Goal: Information Seeking & Learning: Learn about a topic

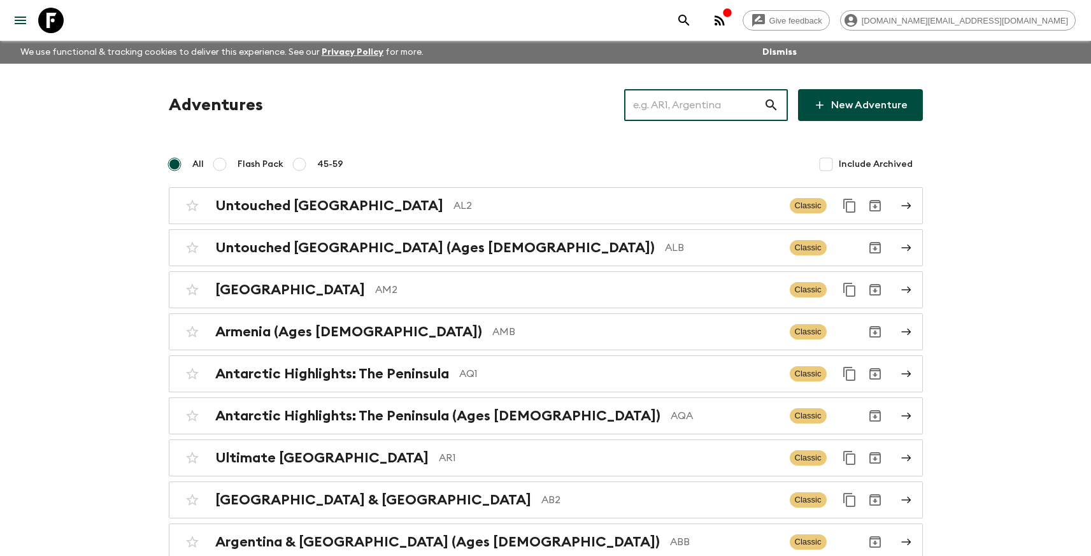
click at [737, 108] on input "text" at bounding box center [693, 105] width 139 height 36
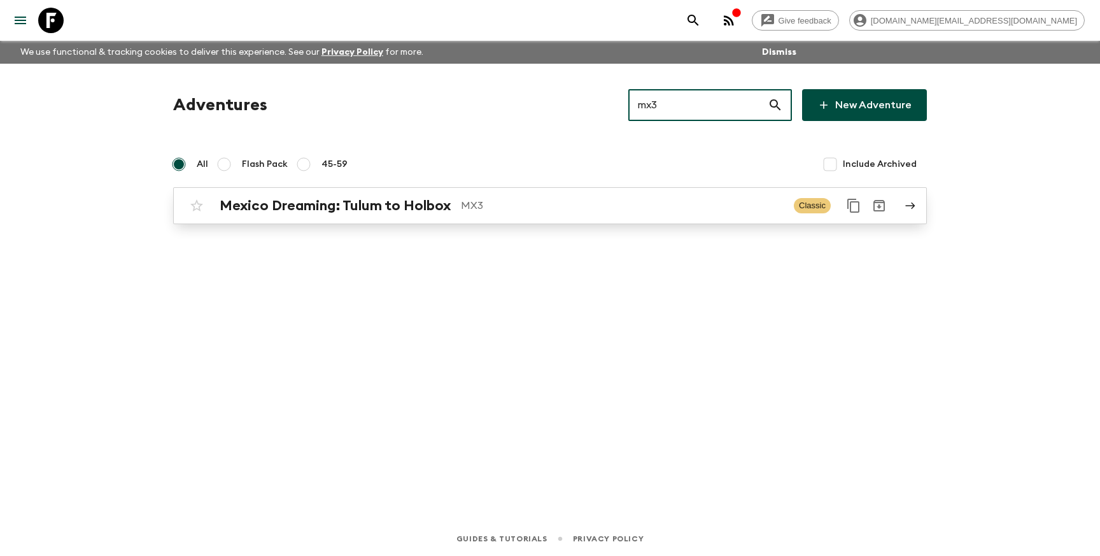
type input "mx3"
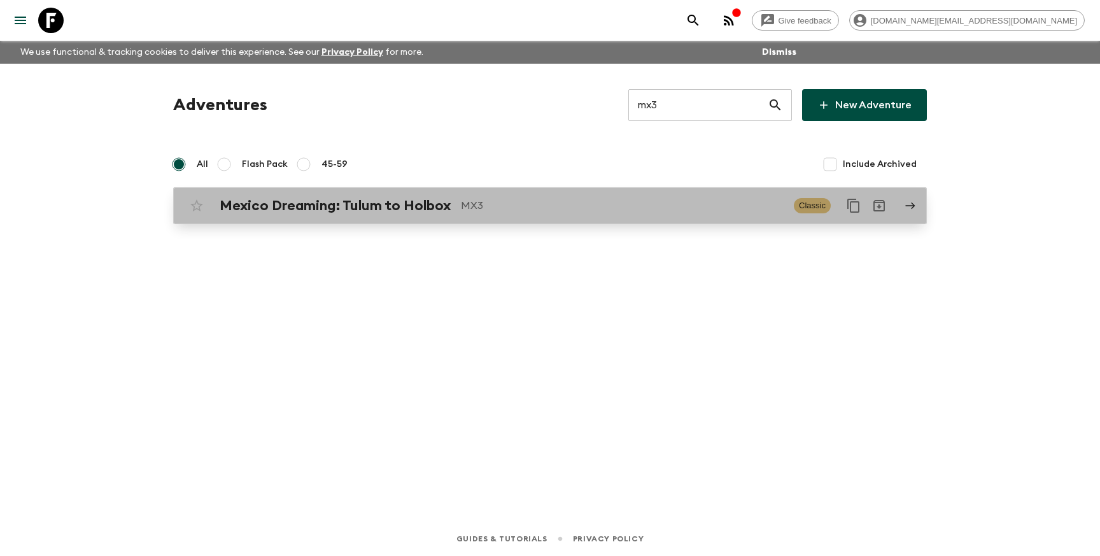
click at [639, 217] on div "Mexico Dreaming: Tulum to Holbox MX3 Classic" at bounding box center [525, 205] width 683 height 25
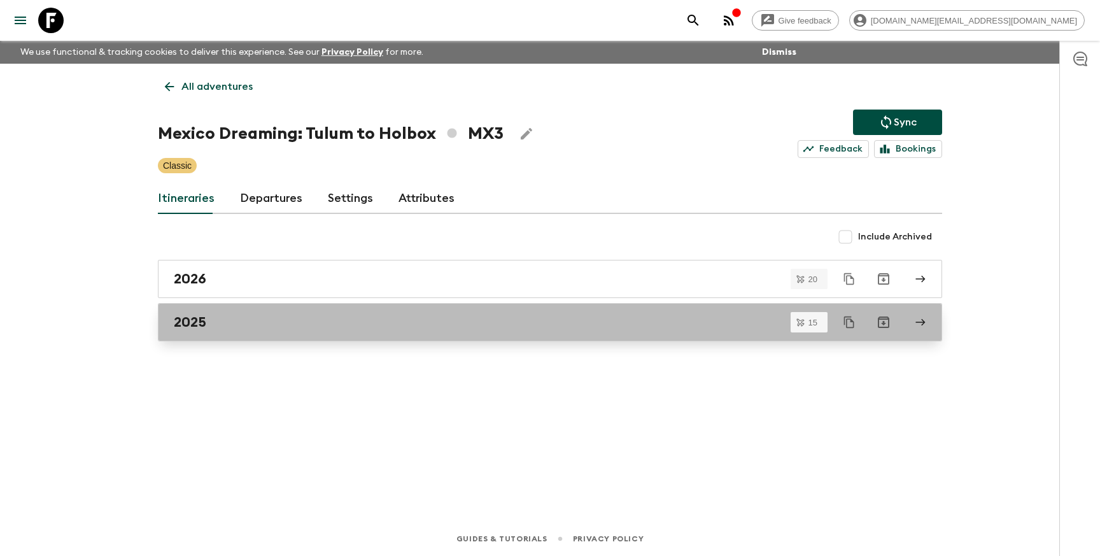
click at [304, 321] on div "2025" at bounding box center [538, 322] width 728 height 17
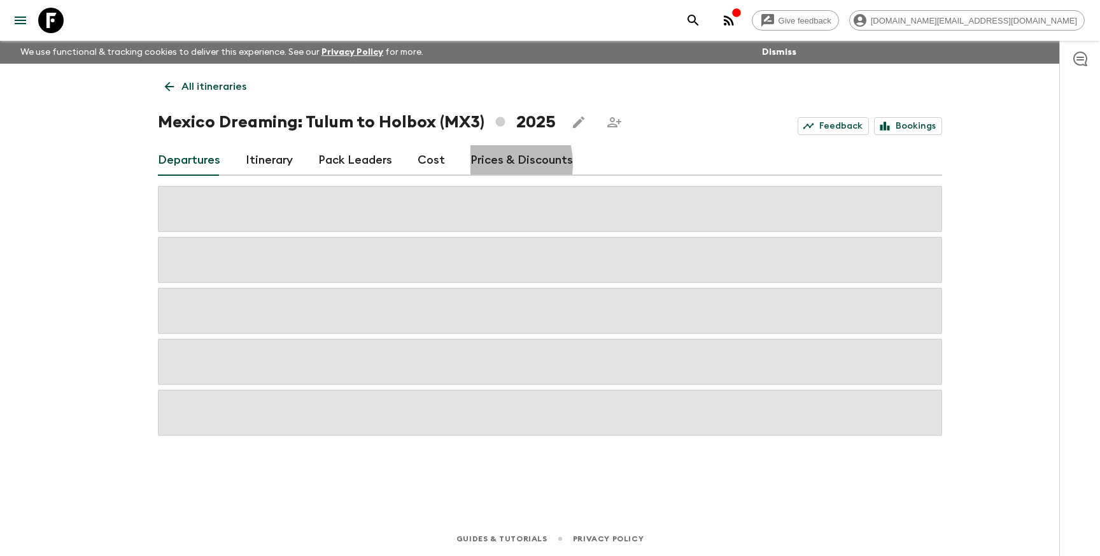
click at [485, 164] on link "Prices & Discounts" at bounding box center [522, 160] width 103 height 31
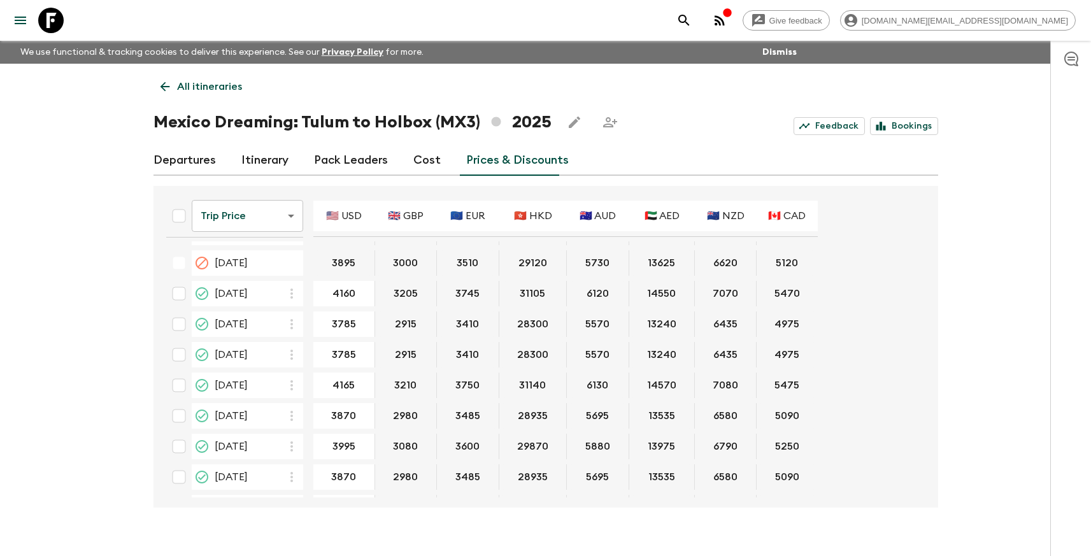
scroll to position [758, 0]
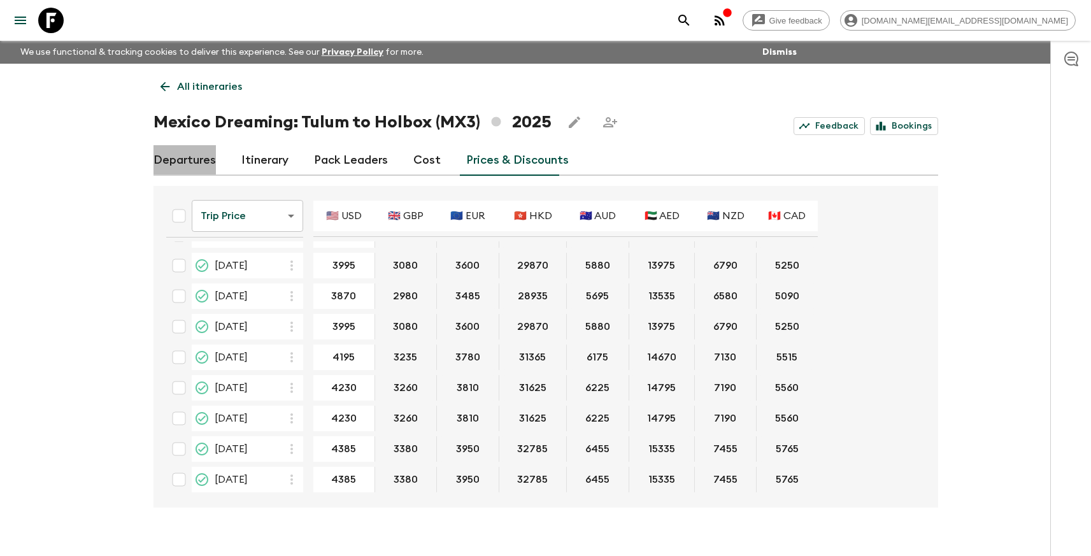
click at [185, 166] on link "Departures" at bounding box center [184, 160] width 62 height 31
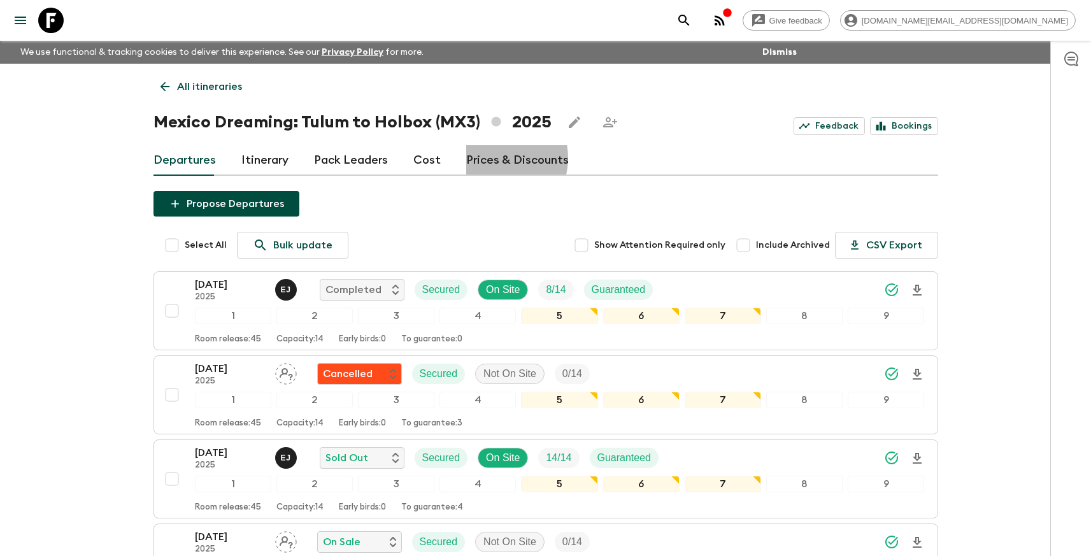
click at [488, 158] on link "Prices & Discounts" at bounding box center [517, 160] width 103 height 31
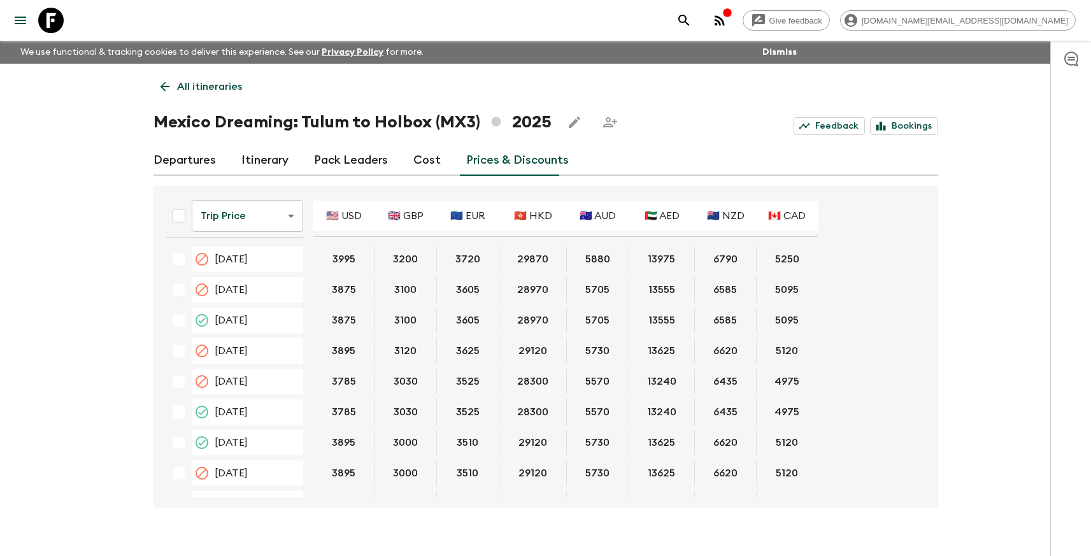
scroll to position [300, 0]
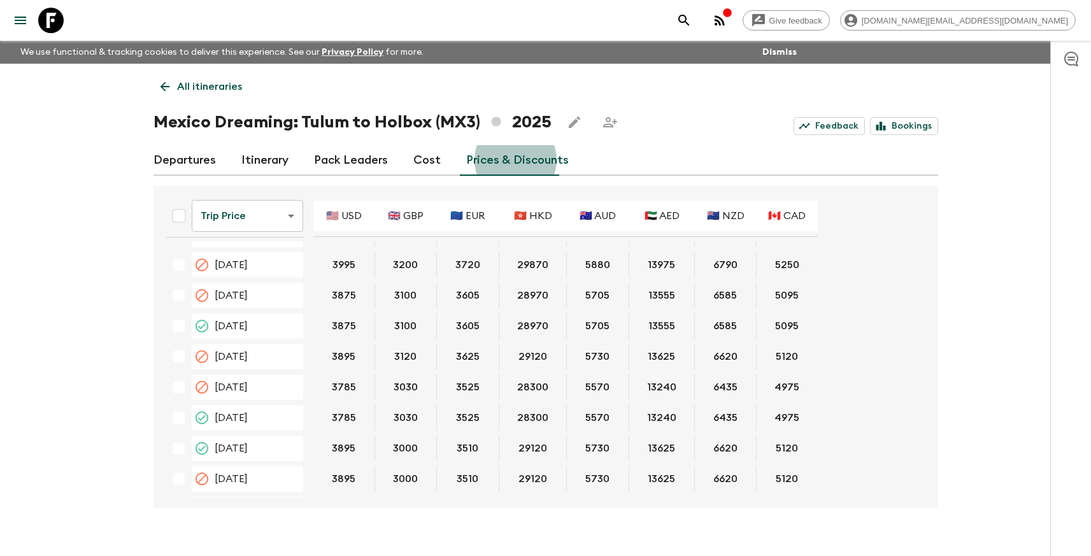
click at [194, 87] on p "All itineraries" at bounding box center [209, 86] width 65 height 15
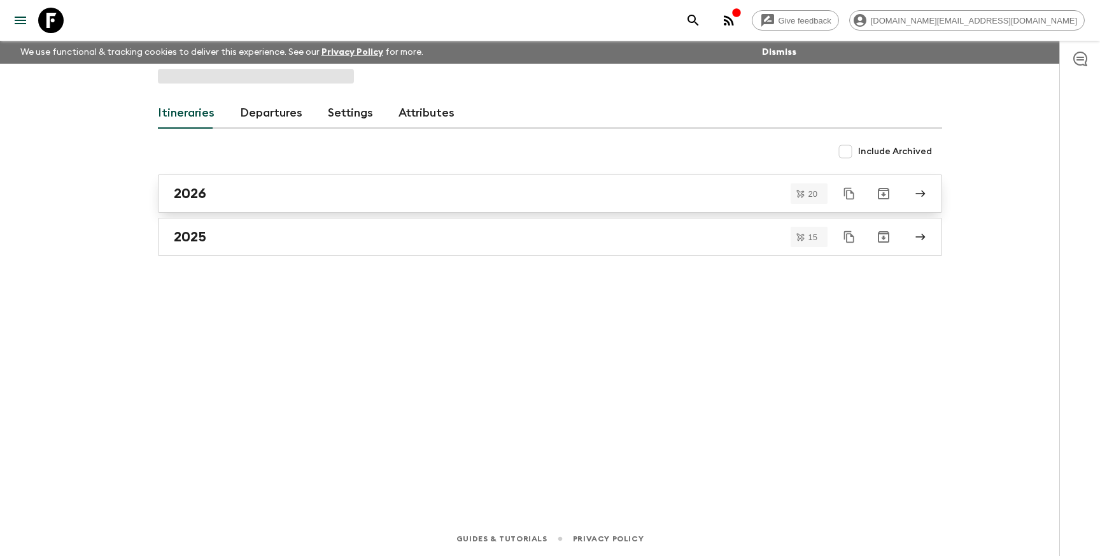
click at [334, 202] on link "2026" at bounding box center [550, 193] width 784 height 38
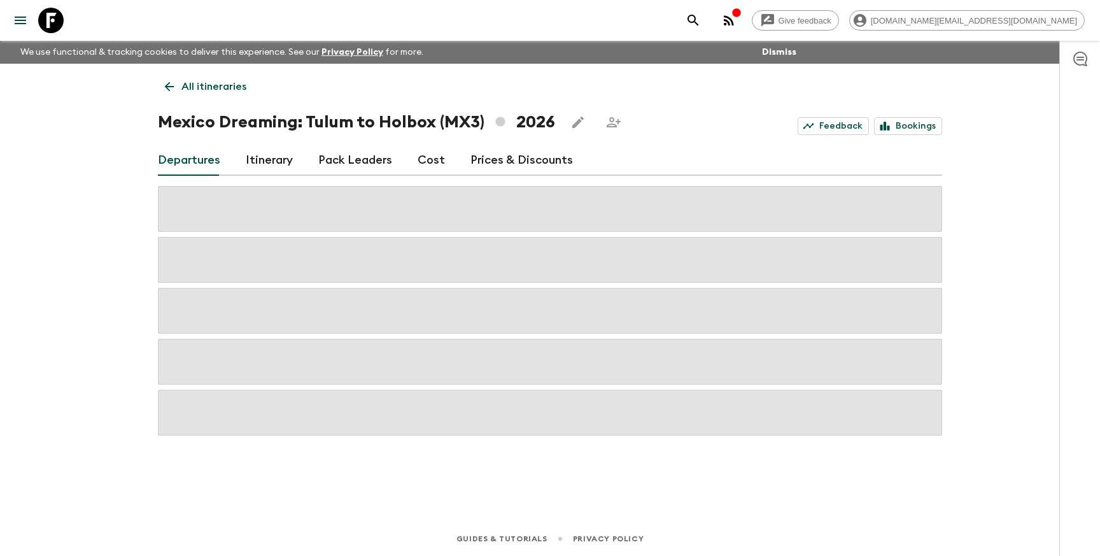
click at [502, 164] on link "Prices & Discounts" at bounding box center [522, 160] width 103 height 31
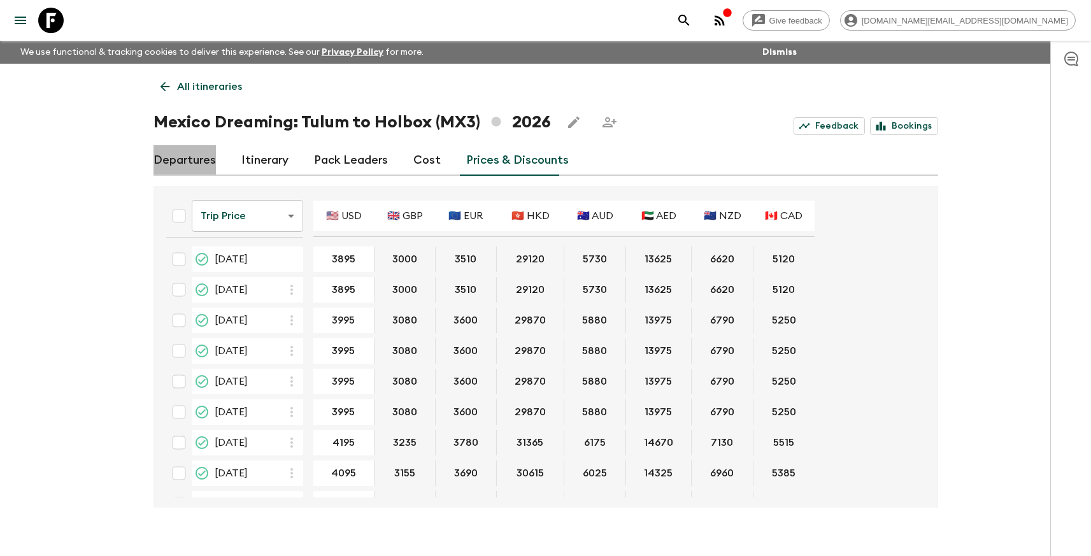
click at [195, 163] on link "Departures" at bounding box center [184, 160] width 62 height 31
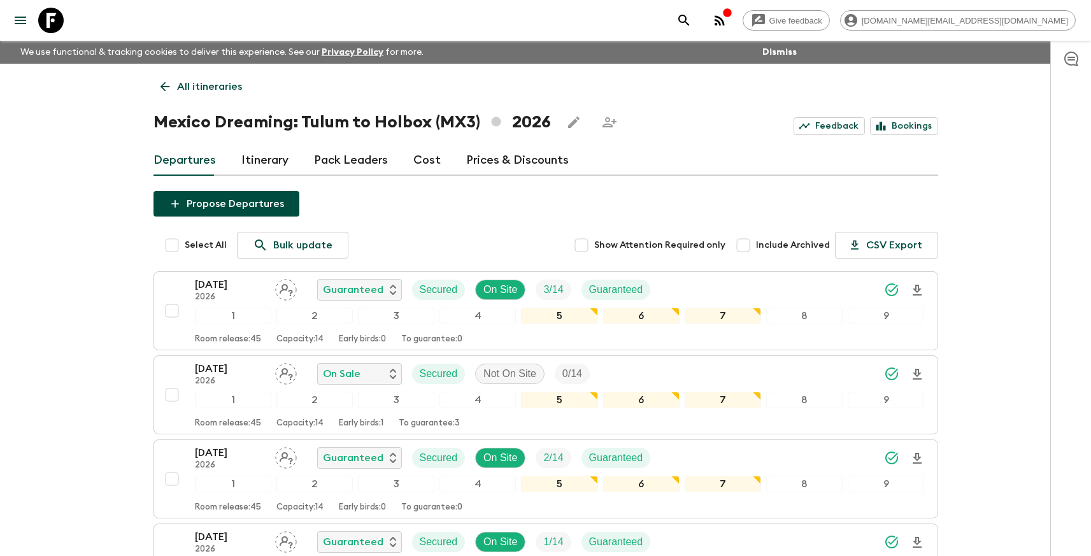
click at [49, 15] on icon at bounding box center [50, 20] width 25 height 25
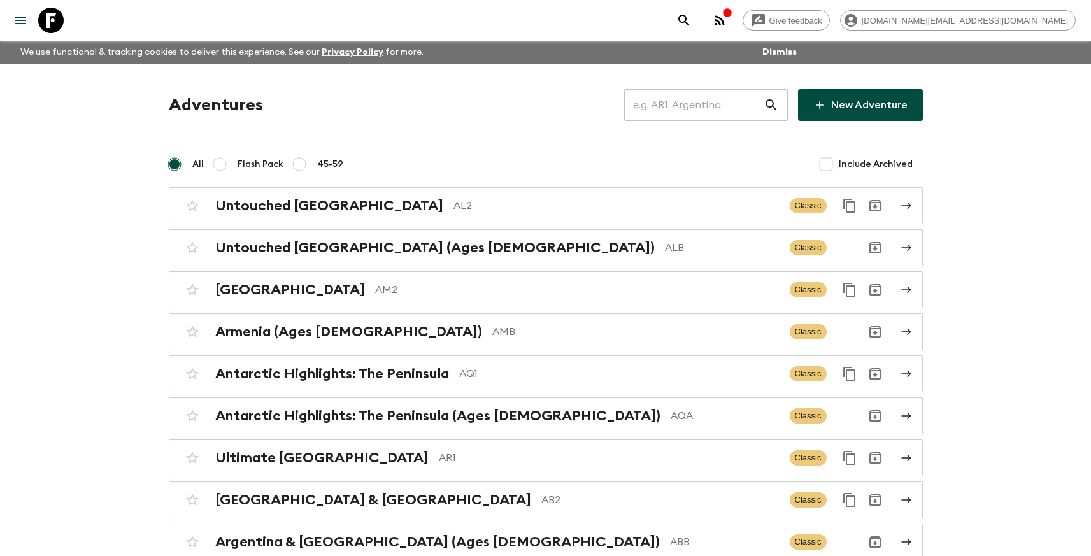
click at [667, 108] on input "text" at bounding box center [693, 105] width 139 height 36
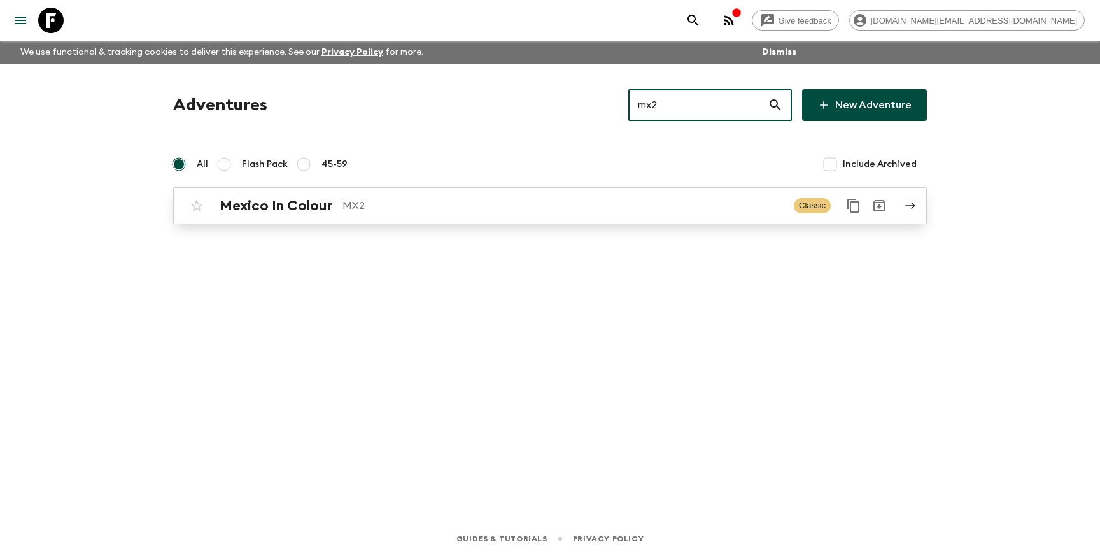
type input "mx2"
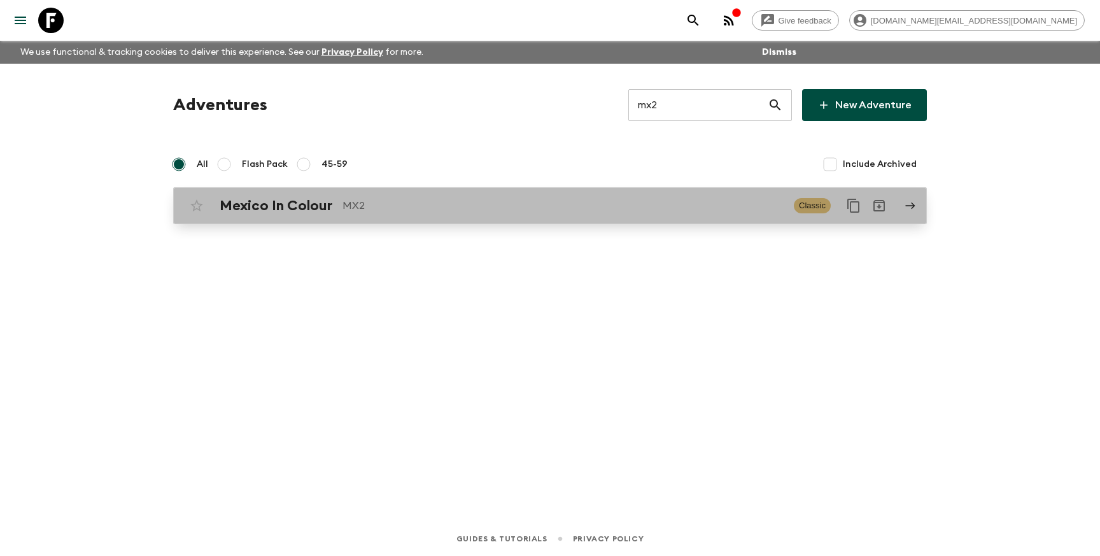
click at [574, 201] on p "MX2" at bounding box center [563, 205] width 441 height 15
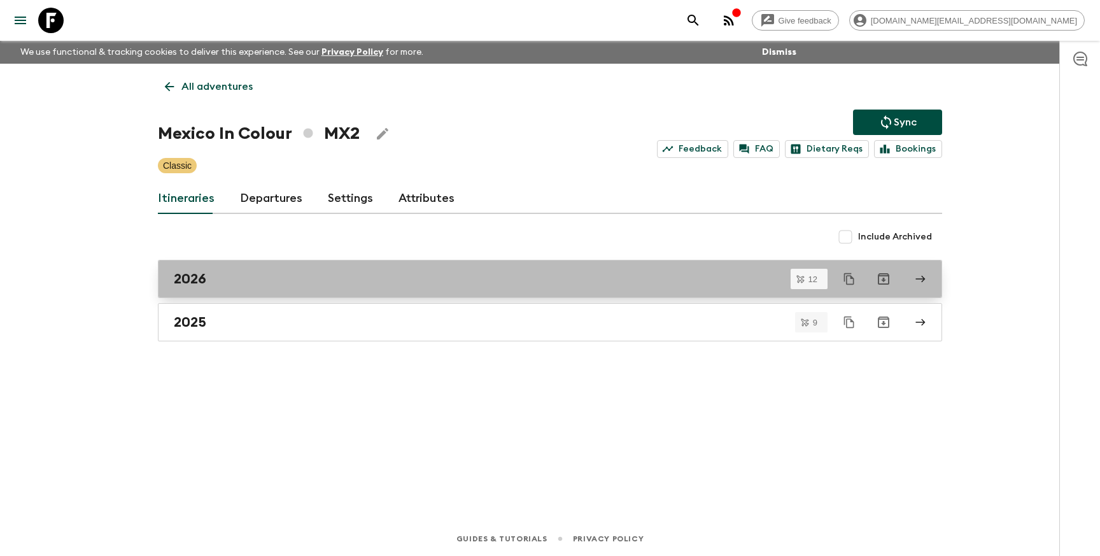
click at [281, 287] on div "2026" at bounding box center [538, 279] width 728 height 17
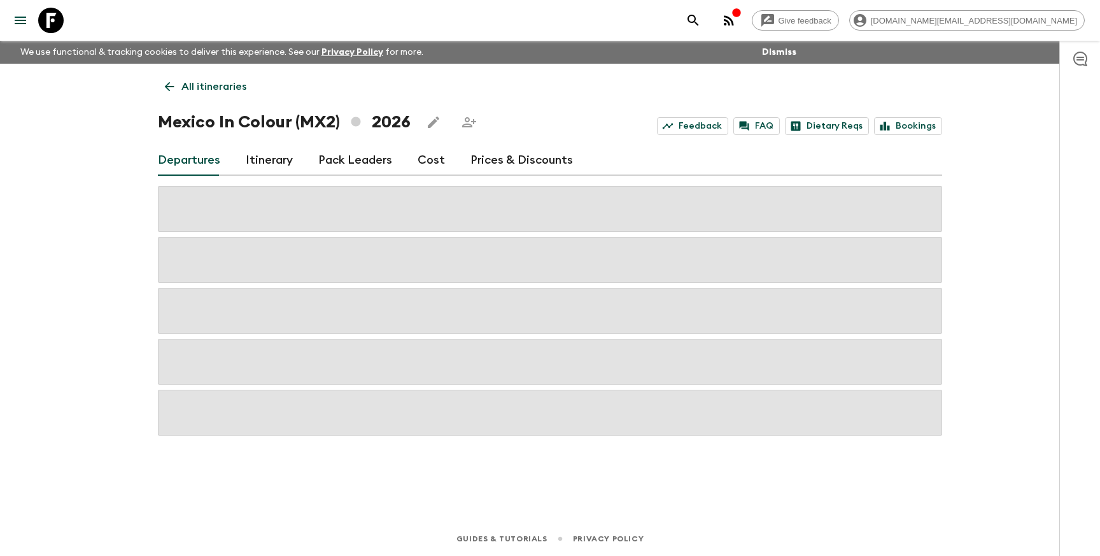
click at [514, 160] on link "Prices & Discounts" at bounding box center [522, 160] width 103 height 31
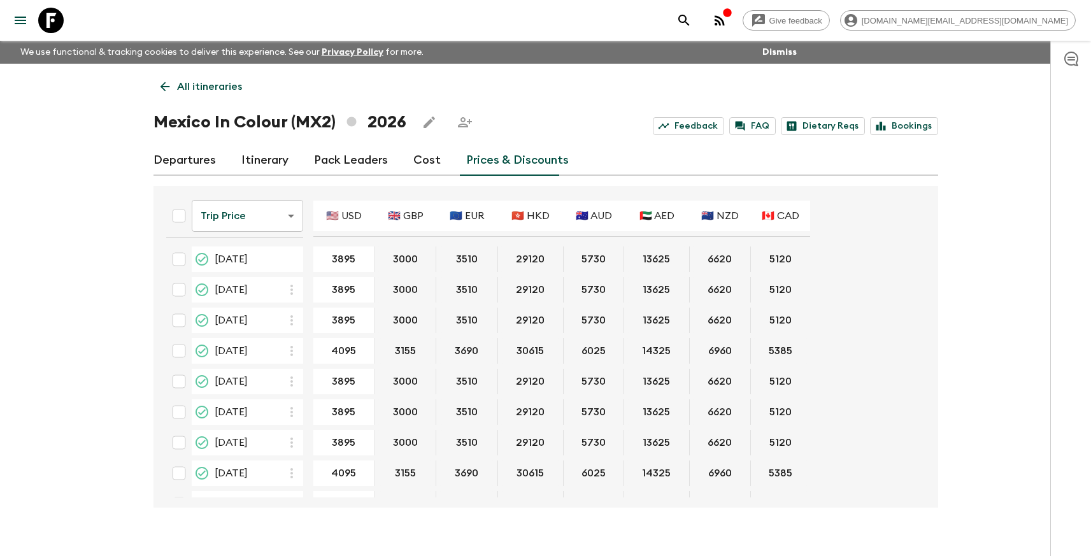
click at [204, 87] on p "All itineraries" at bounding box center [209, 86] width 65 height 15
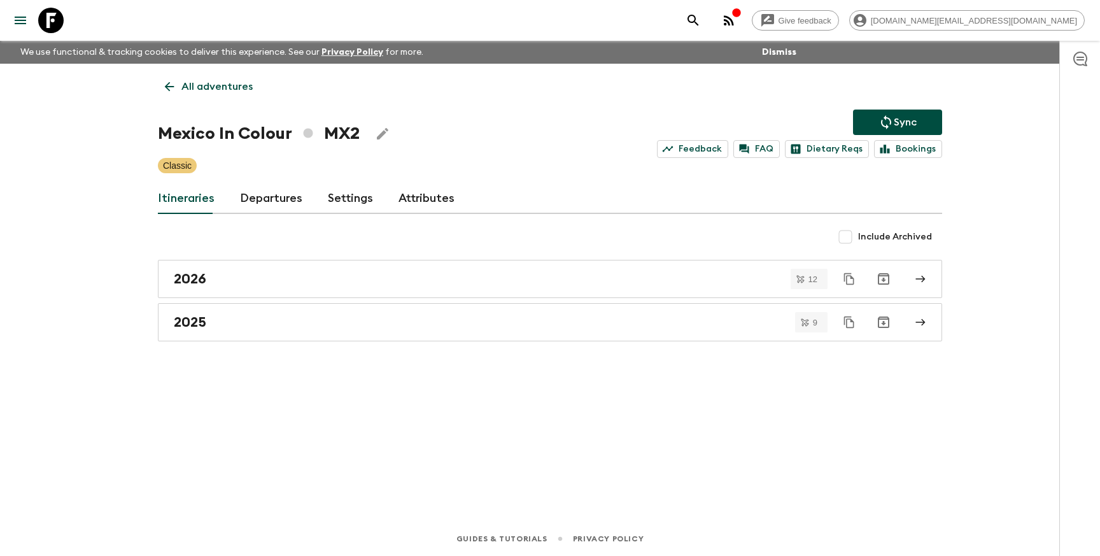
click at [215, 87] on p "All adventures" at bounding box center [216, 86] width 71 height 15
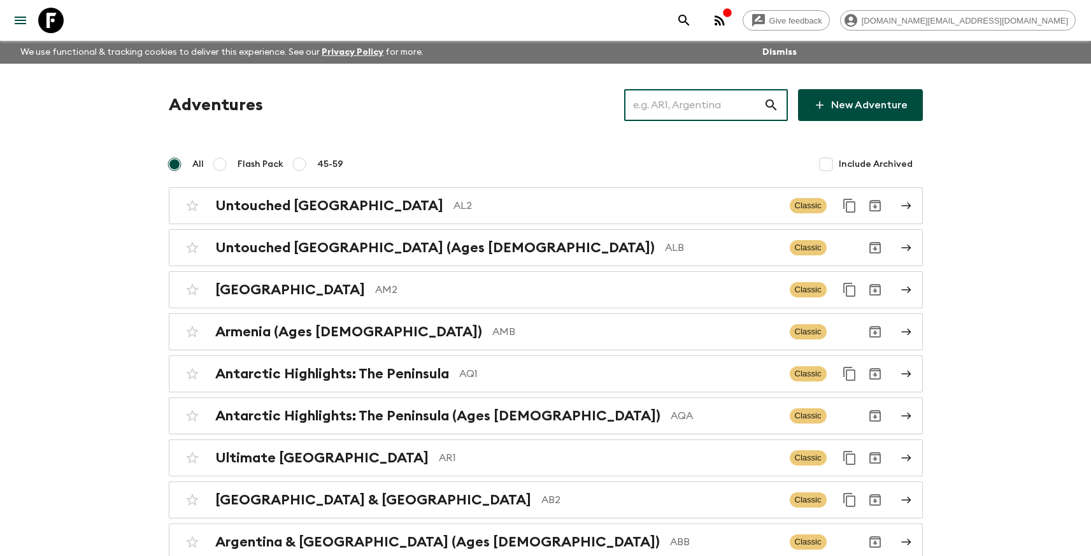
click at [678, 108] on input "text" at bounding box center [693, 105] width 139 height 36
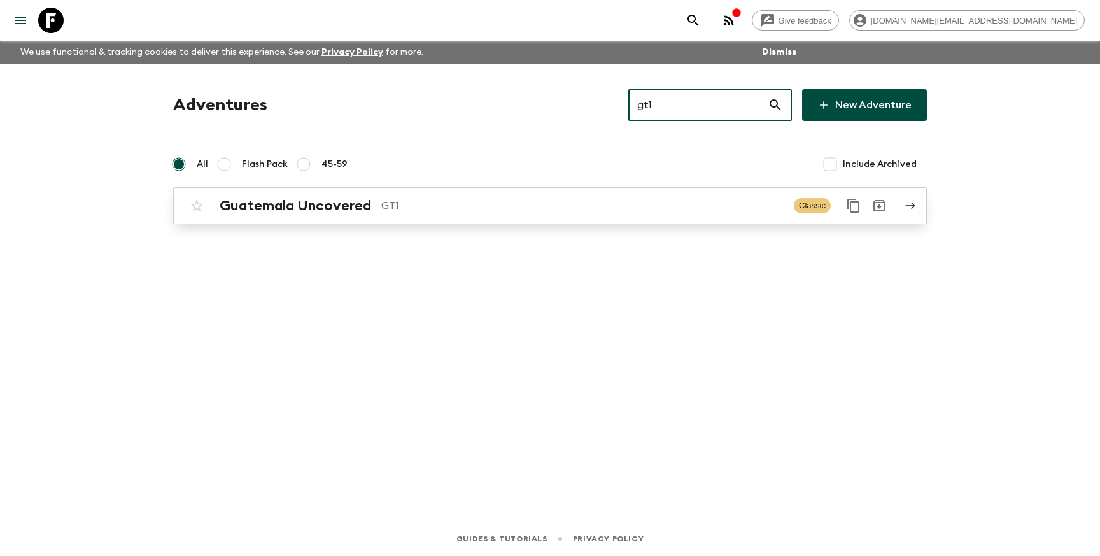
type input "gt1"
click at [587, 199] on p "GT1" at bounding box center [582, 205] width 402 height 15
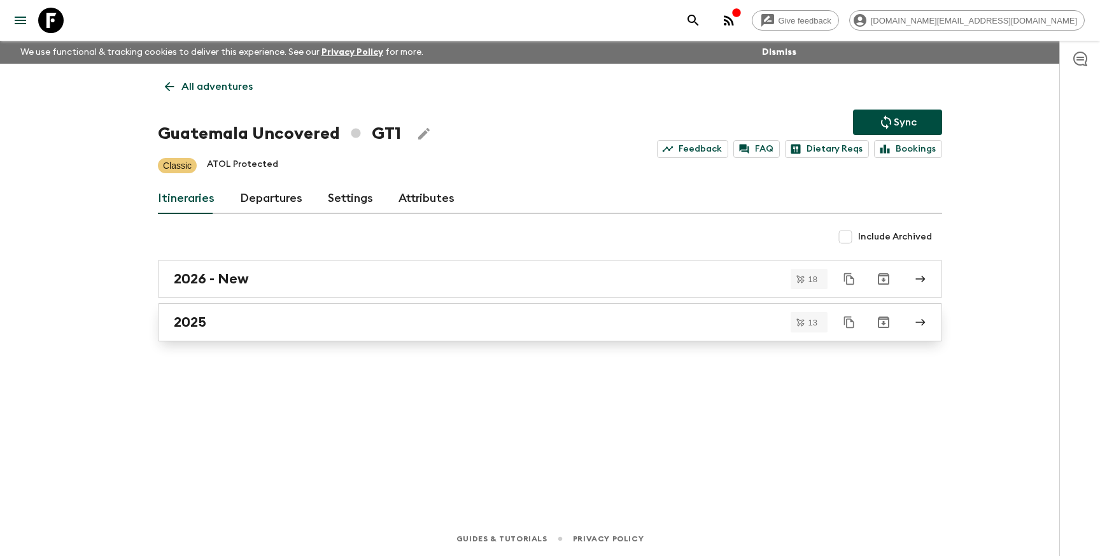
click at [323, 320] on div "2025" at bounding box center [538, 322] width 728 height 17
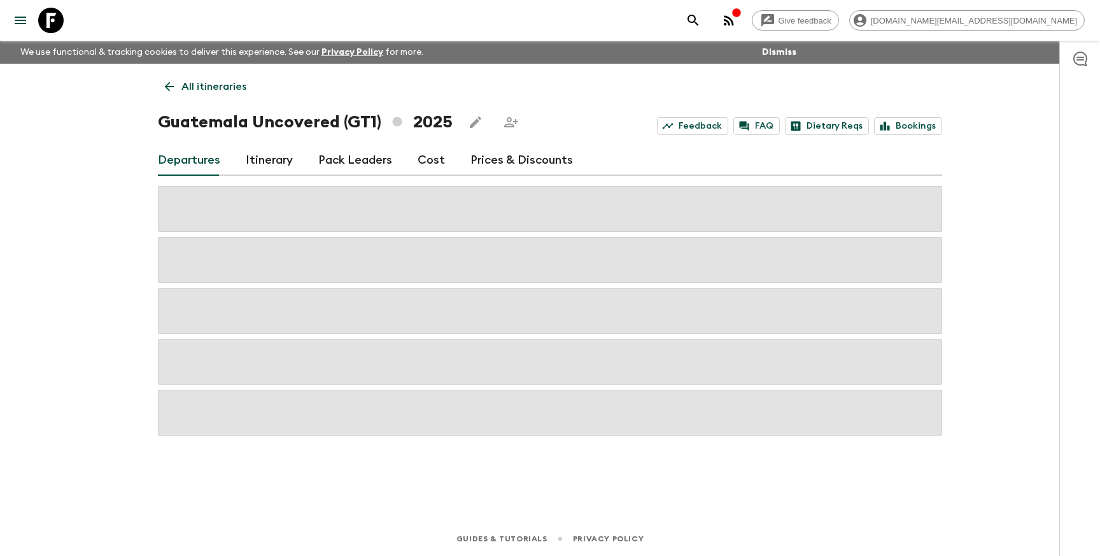
click at [504, 163] on link "Prices & Discounts" at bounding box center [522, 160] width 103 height 31
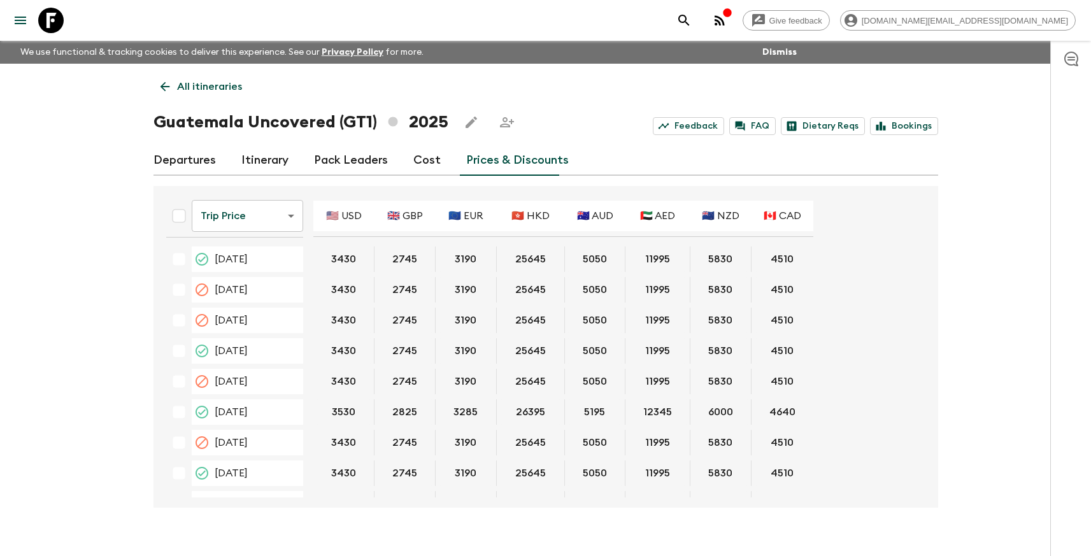
scroll to position [391, 0]
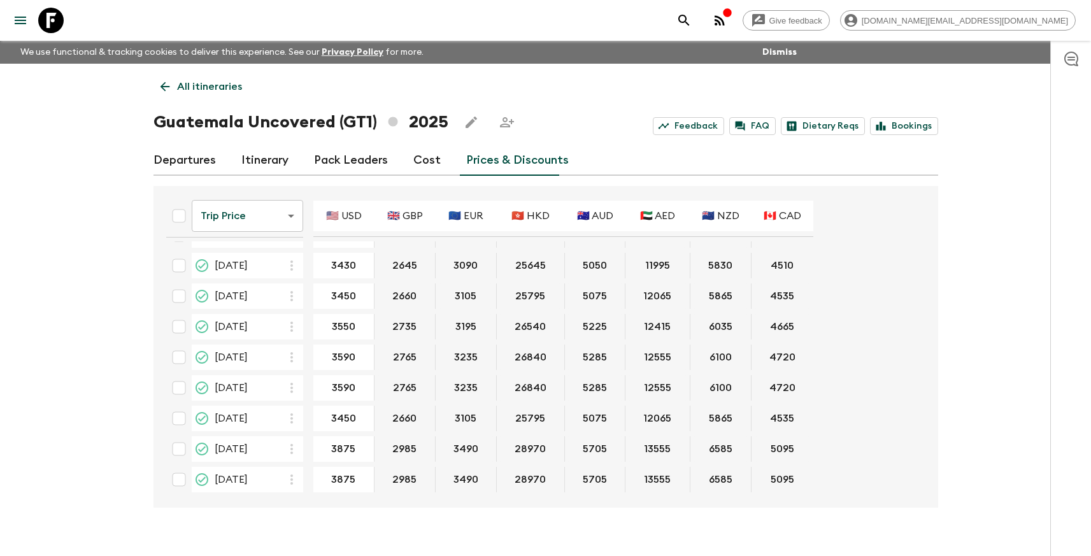
click at [203, 89] on p "All itineraries" at bounding box center [209, 86] width 65 height 15
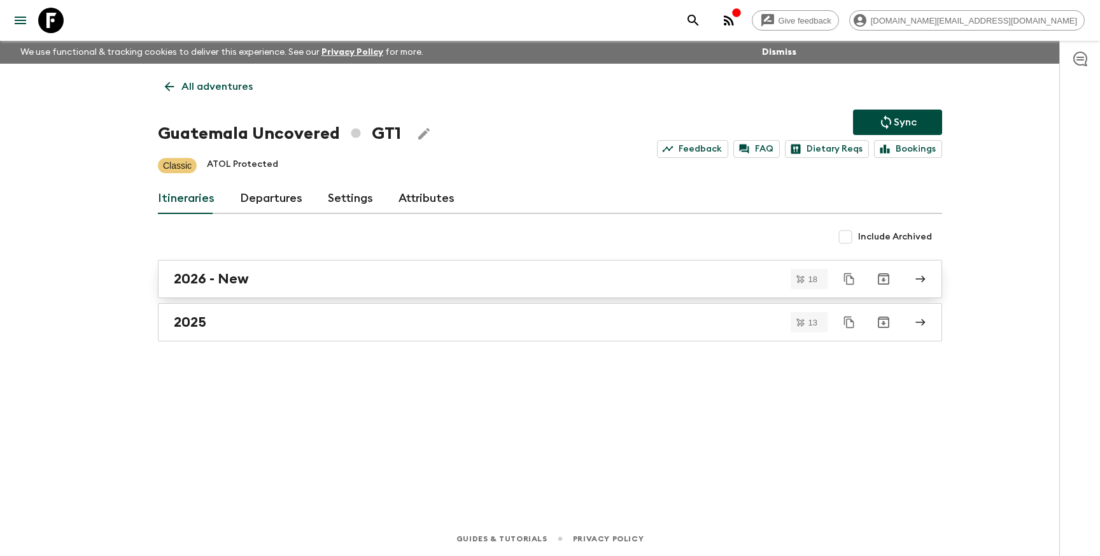
click at [245, 280] on h2 "2026 - New" at bounding box center [211, 279] width 75 height 17
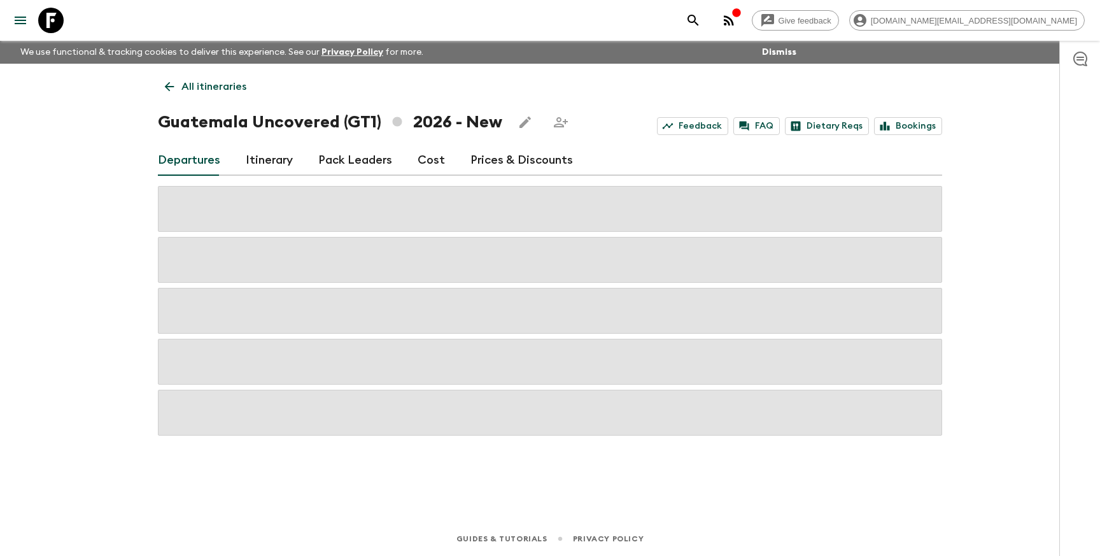
click at [508, 160] on link "Prices & Discounts" at bounding box center [522, 160] width 103 height 31
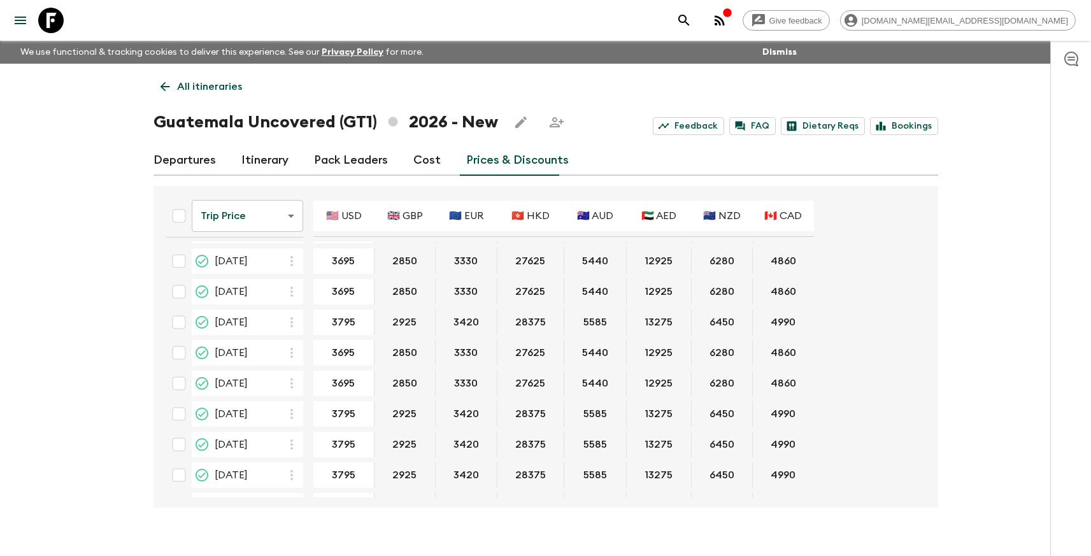
scroll to position [299, 0]
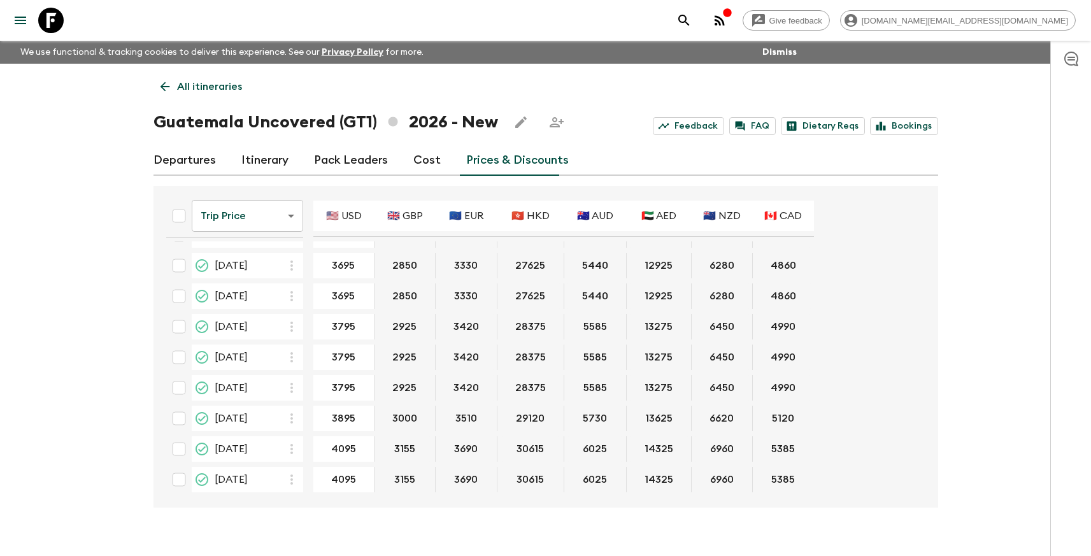
click at [192, 158] on link "Departures" at bounding box center [184, 160] width 62 height 31
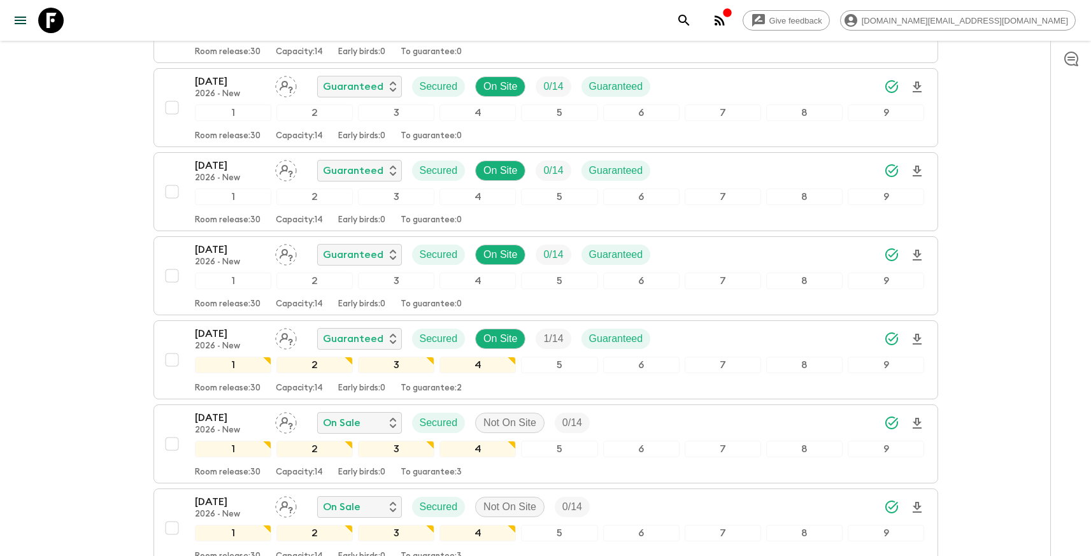
scroll to position [1339, 0]
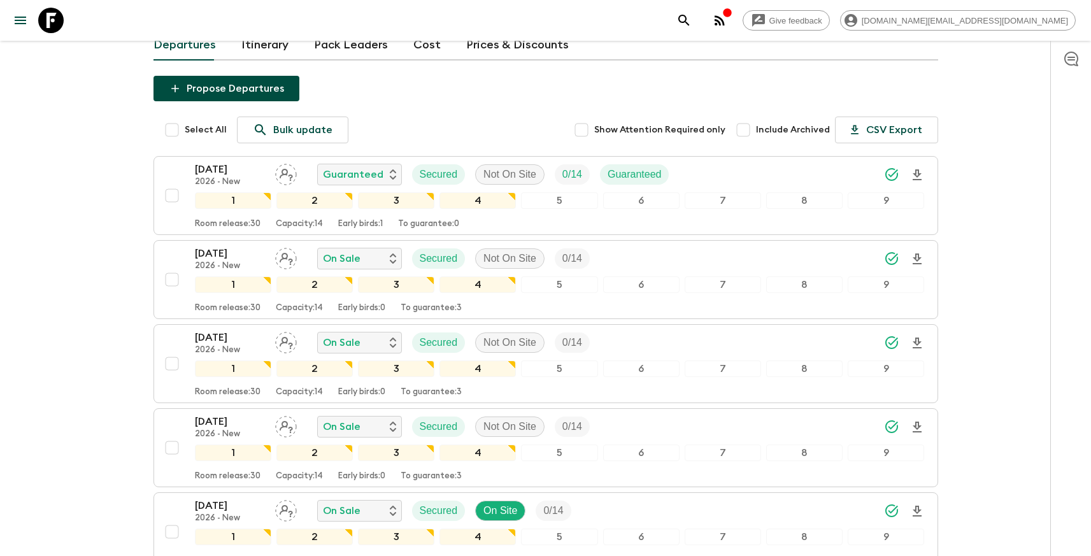
scroll to position [0, 0]
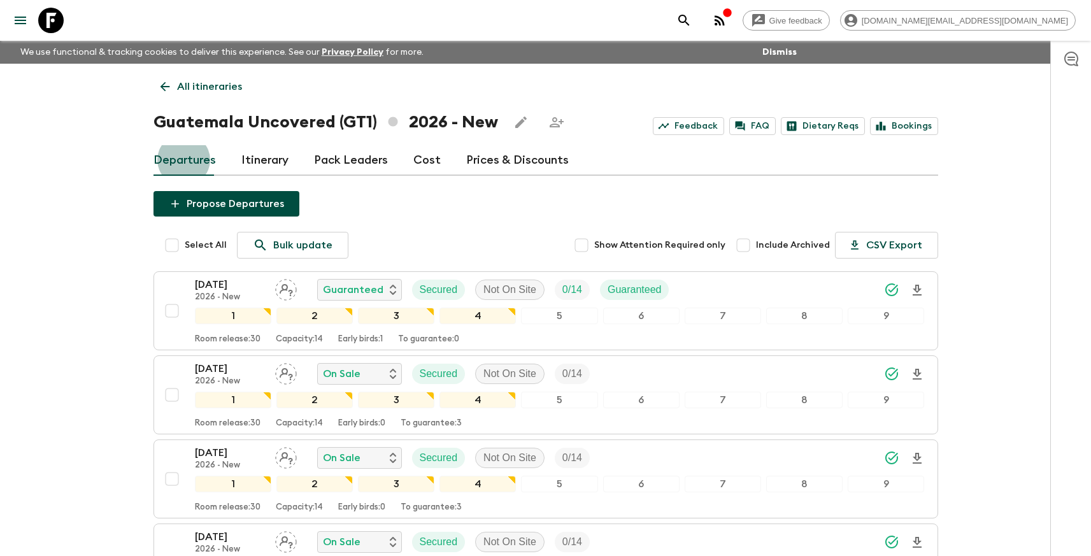
click at [493, 159] on link "Prices & Discounts" at bounding box center [517, 160] width 103 height 31
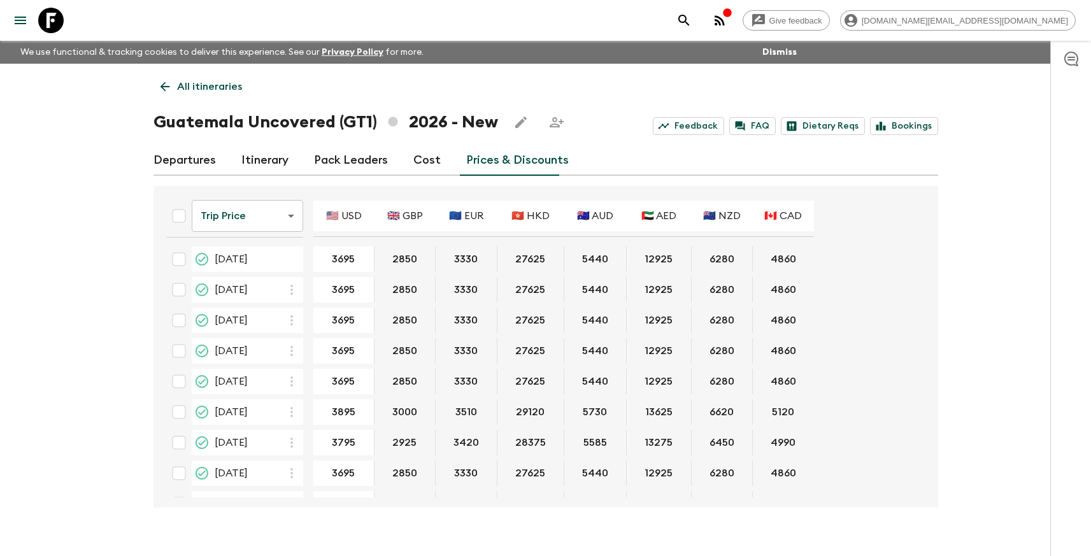
scroll to position [299, 0]
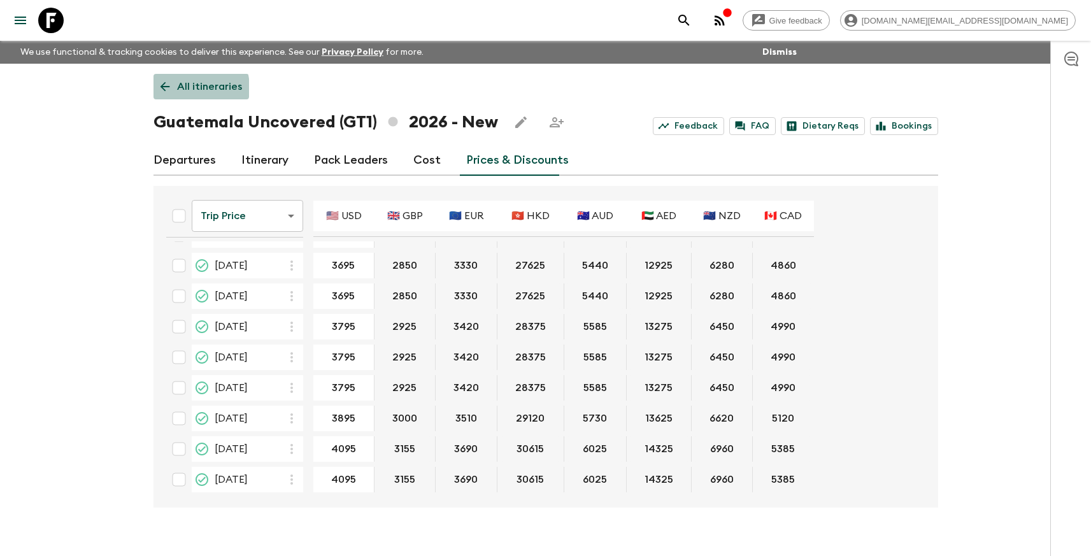
click at [189, 88] on p "All itineraries" at bounding box center [209, 86] width 65 height 15
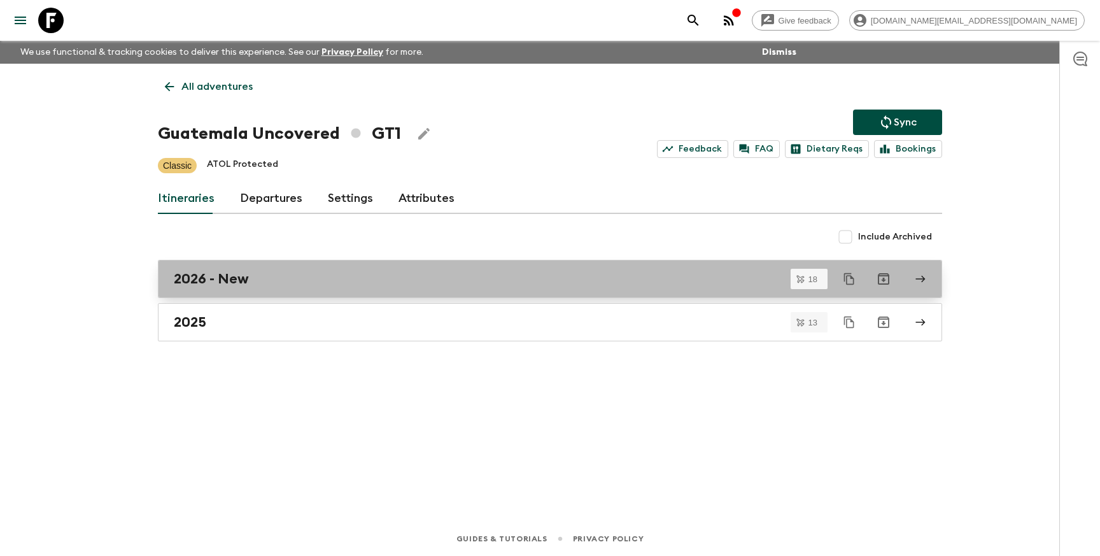
click at [292, 287] on div "2026 - New" at bounding box center [538, 279] width 728 height 17
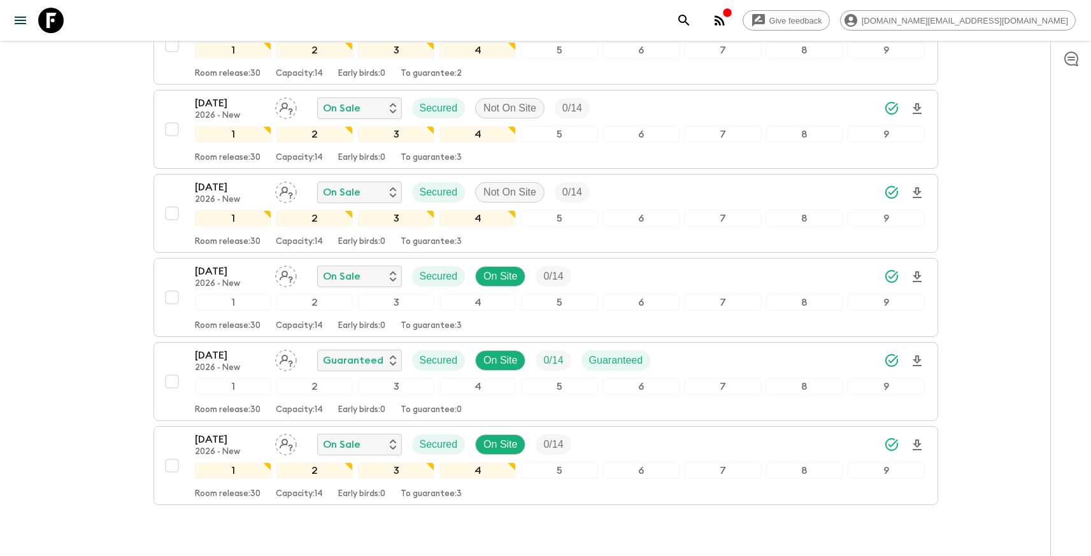
scroll to position [1339, 0]
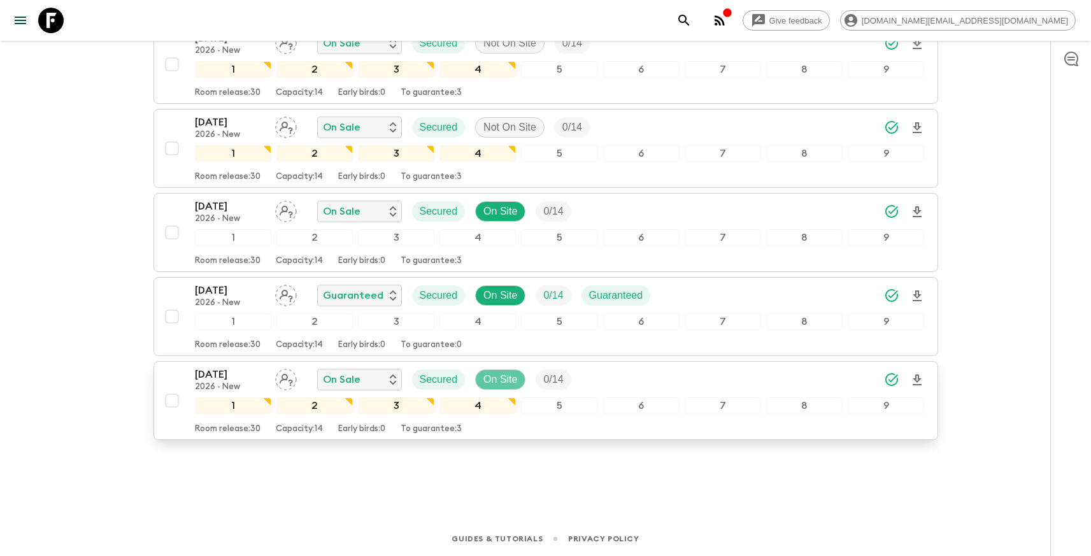
click at [512, 378] on p "On Site" at bounding box center [500, 379] width 34 height 15
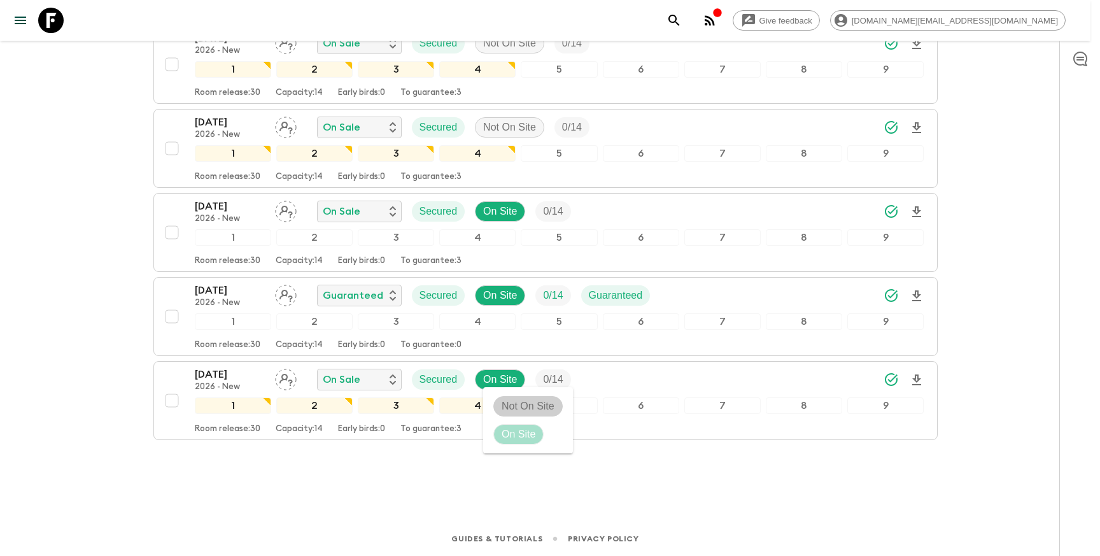
click at [529, 403] on p "Not On Site" at bounding box center [528, 406] width 53 height 15
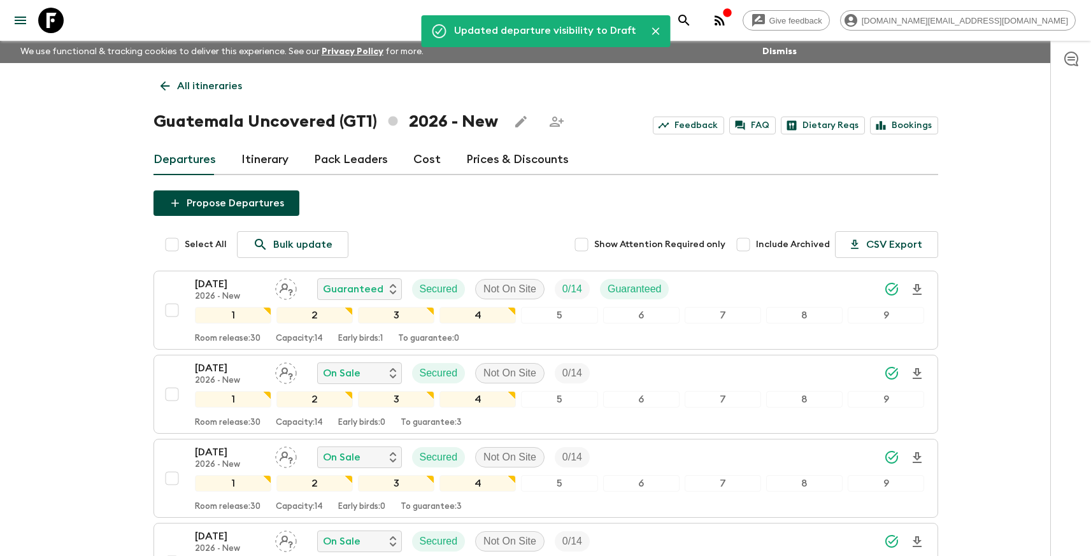
scroll to position [0, 0]
click at [201, 85] on p "All itineraries" at bounding box center [209, 86] width 65 height 15
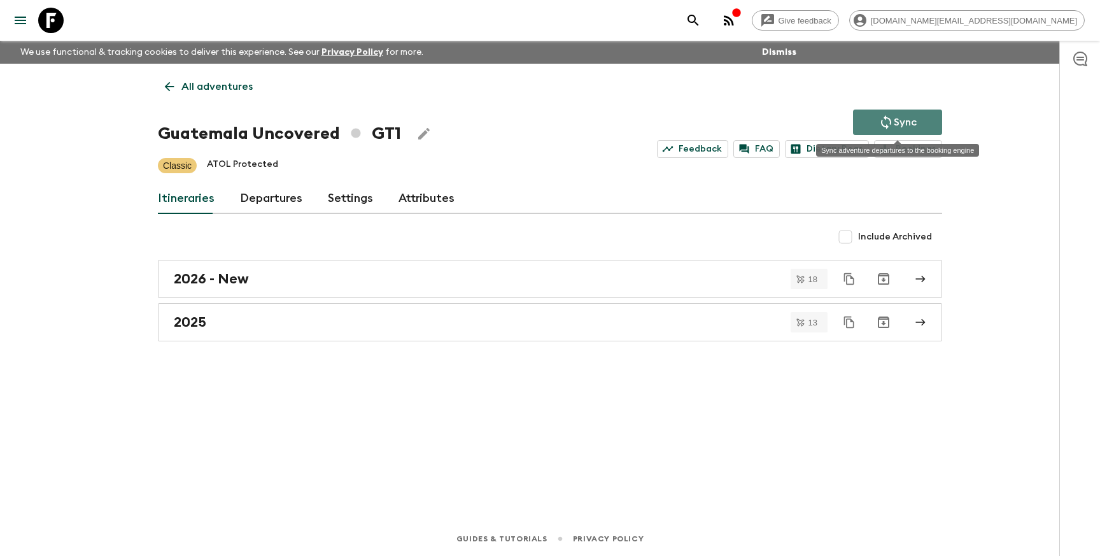
click at [893, 125] on icon "Sync adventure departures to the booking engine" at bounding box center [886, 122] width 15 height 15
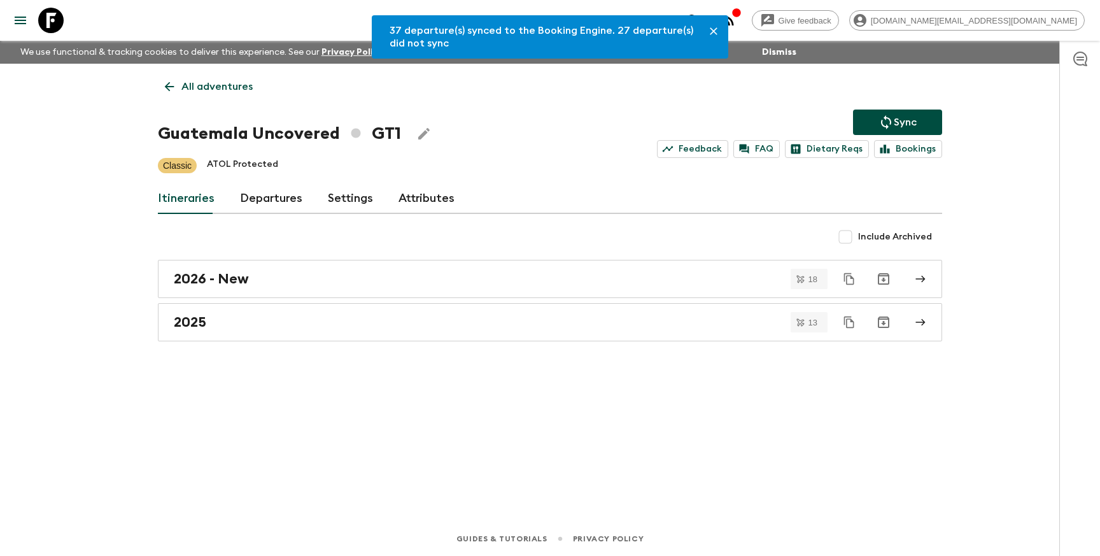
click at [200, 88] on p "All adventures" at bounding box center [216, 86] width 71 height 15
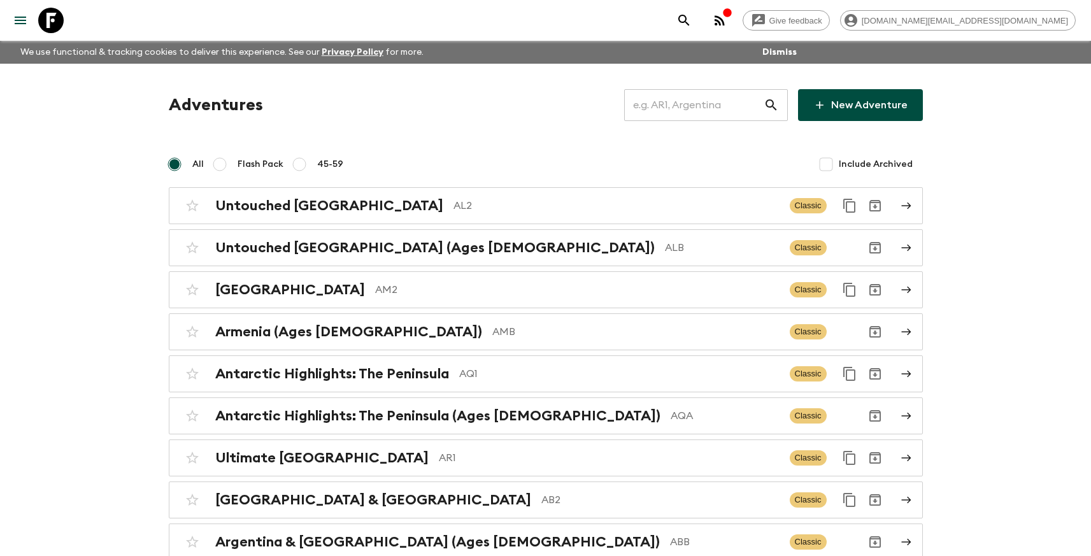
click at [663, 112] on input "text" at bounding box center [693, 105] width 139 height 36
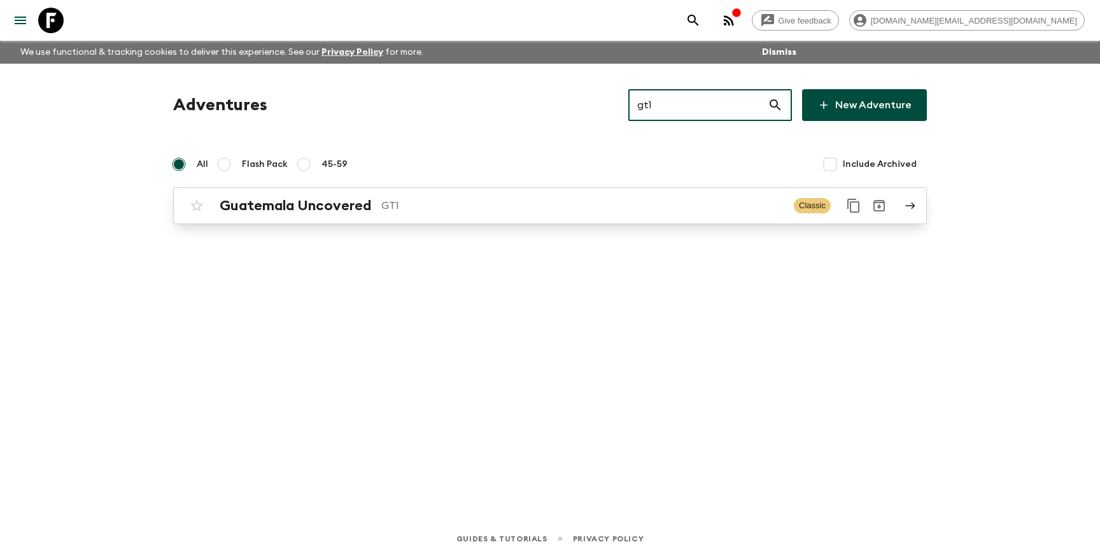
type input "gt1"
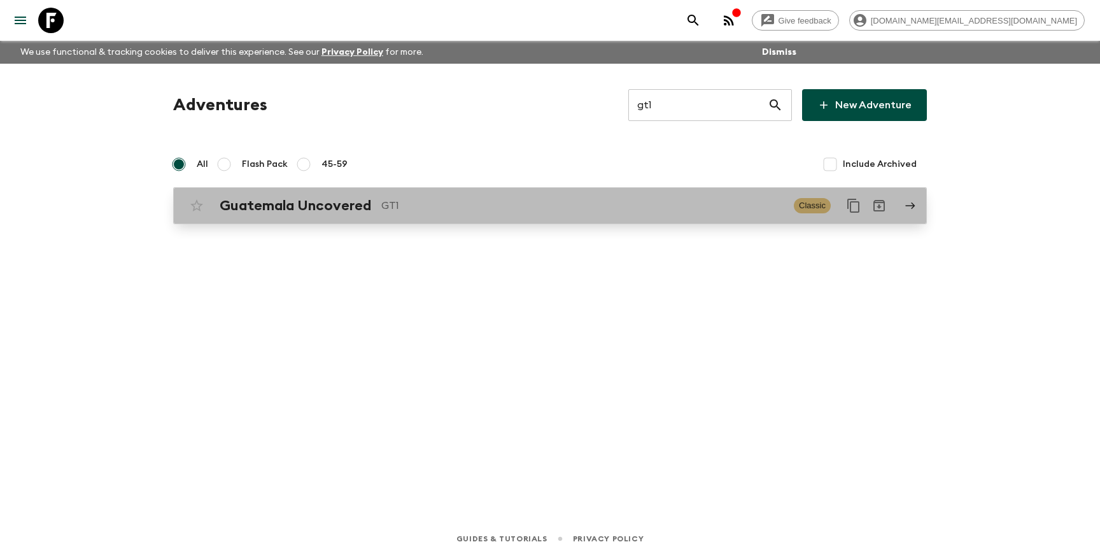
click at [542, 206] on p "GT1" at bounding box center [582, 205] width 402 height 15
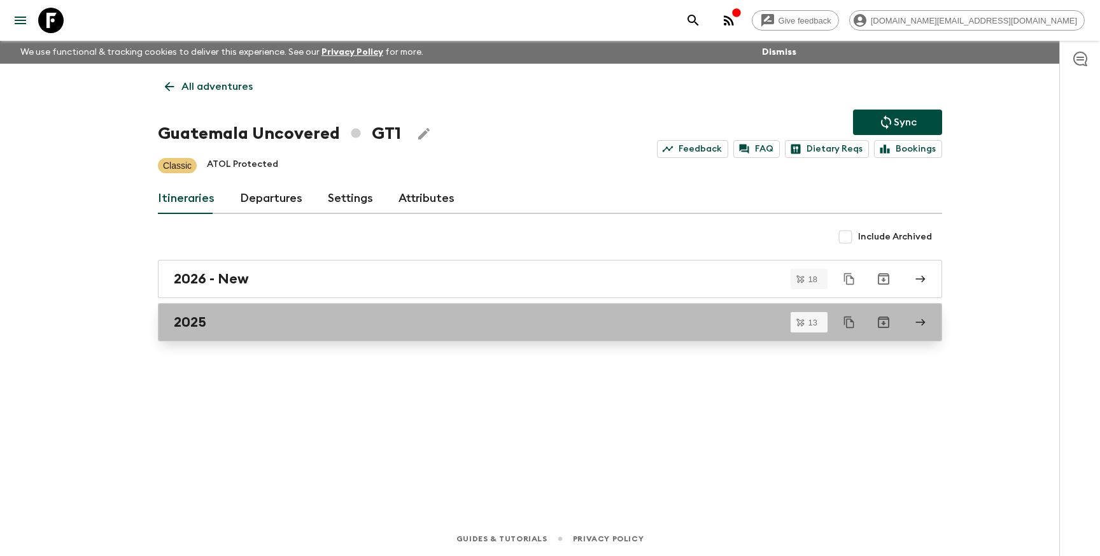
click at [324, 323] on div "2025" at bounding box center [538, 322] width 728 height 17
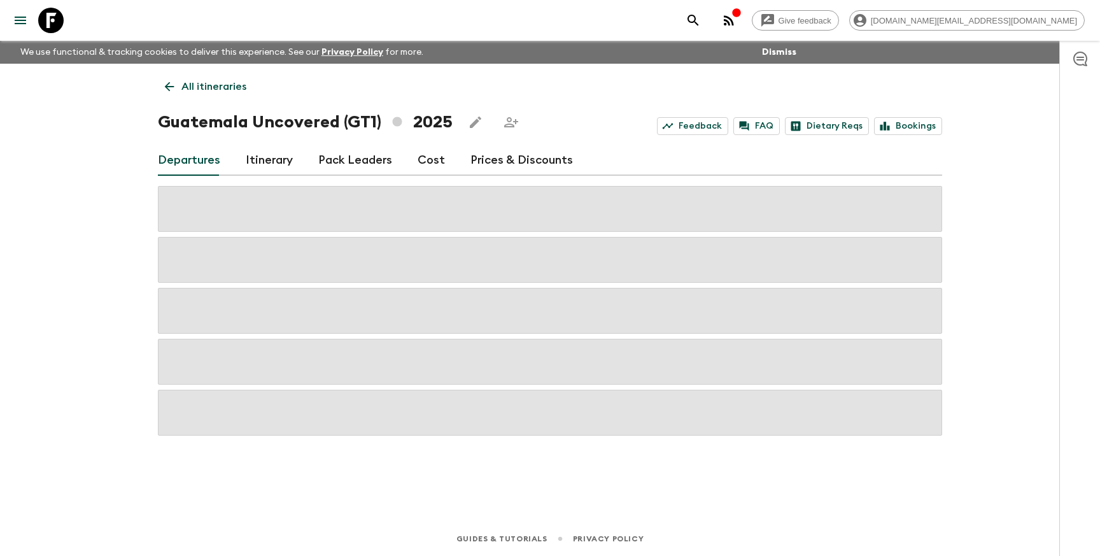
click at [497, 165] on link "Prices & Discounts" at bounding box center [522, 160] width 103 height 31
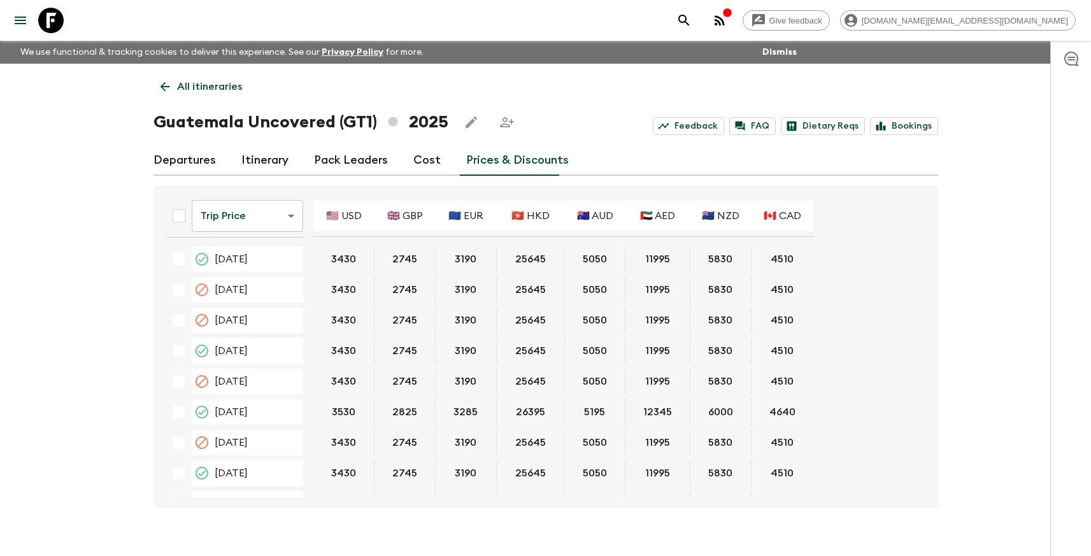
scroll to position [391, 0]
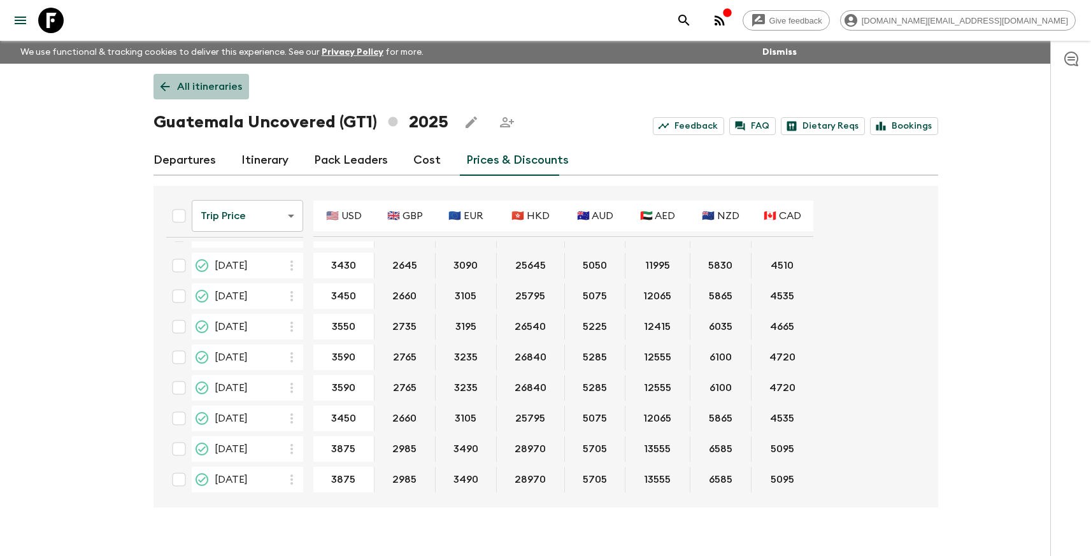
click at [222, 87] on p "All itineraries" at bounding box center [209, 86] width 65 height 15
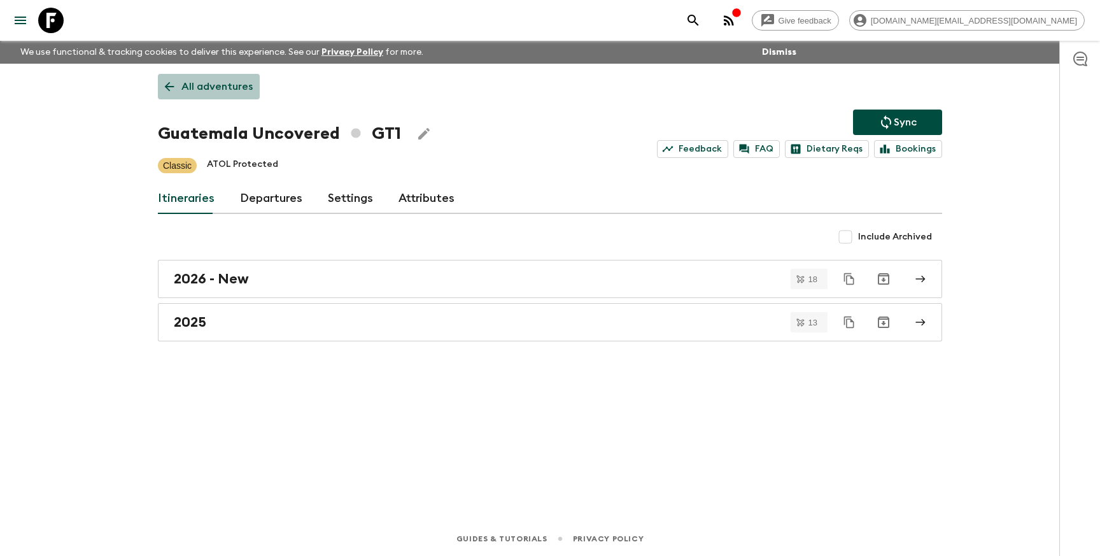
click at [230, 87] on p "All adventures" at bounding box center [216, 86] width 71 height 15
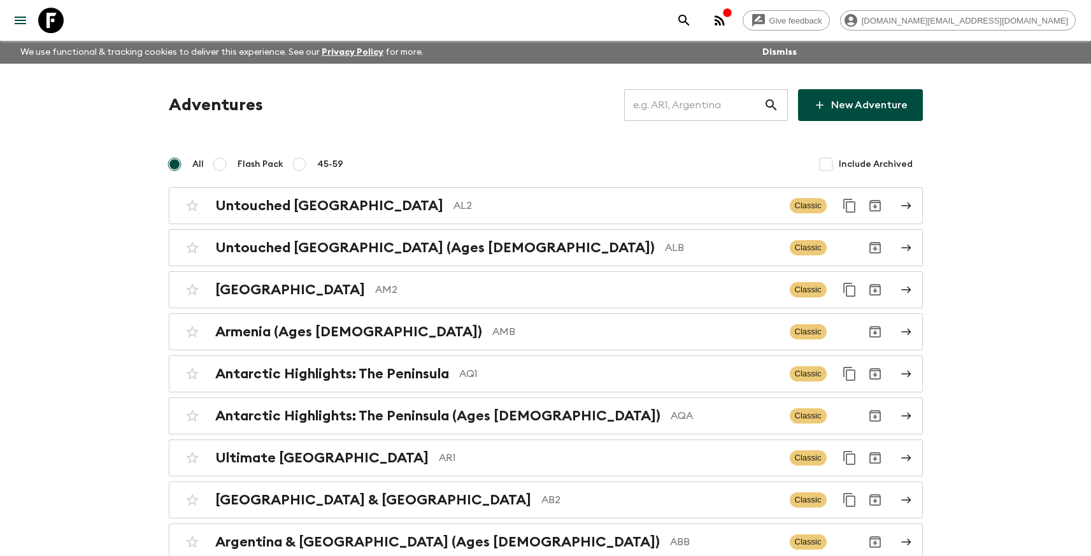
click at [681, 110] on input "text" at bounding box center [693, 105] width 139 height 36
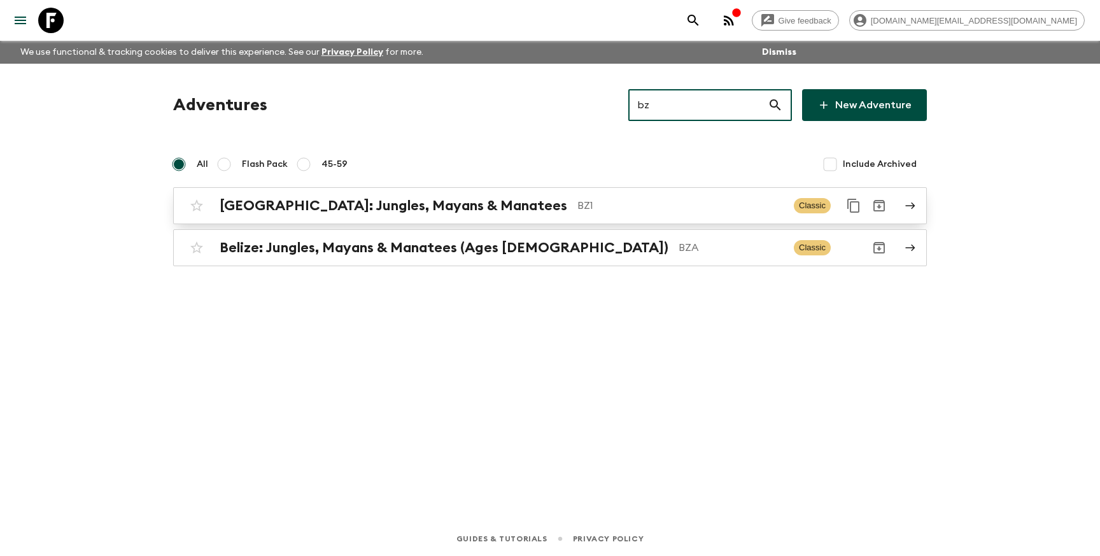
type input "bz"
click at [623, 202] on p "BZ1" at bounding box center [681, 205] width 206 height 15
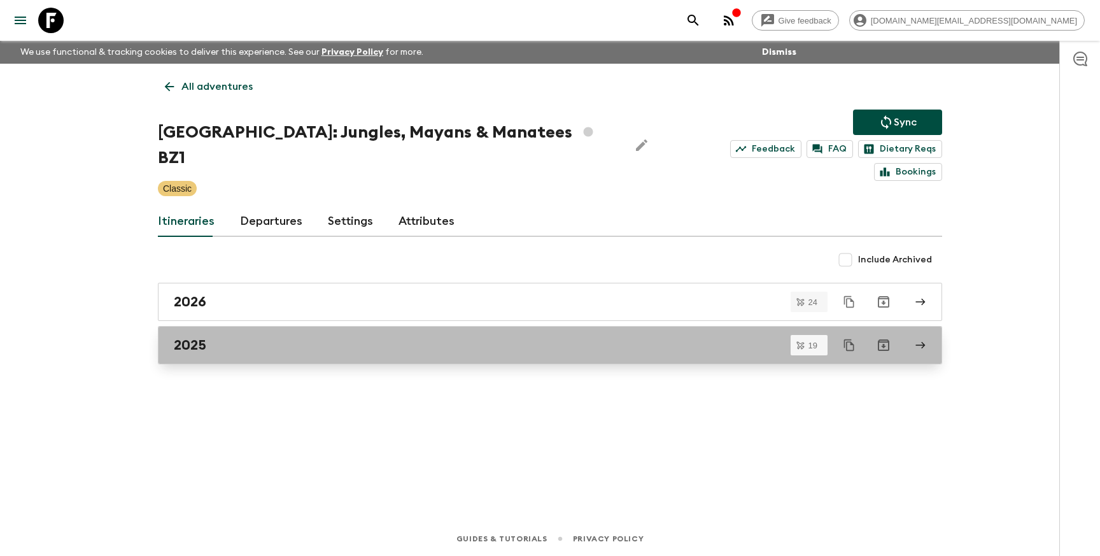
click at [397, 337] on div "2025" at bounding box center [538, 345] width 728 height 17
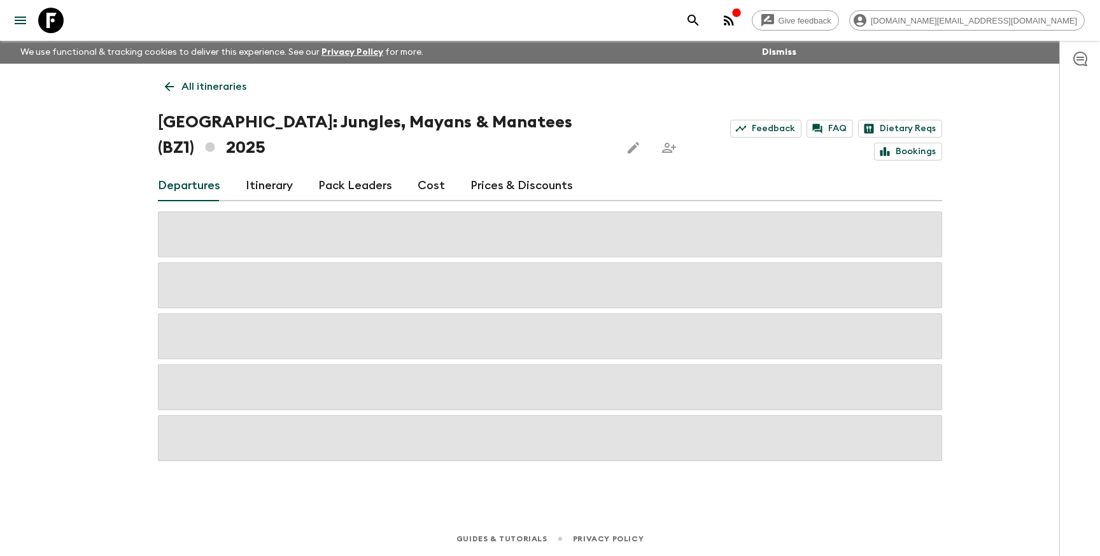
click at [492, 171] on link "Prices & Discounts" at bounding box center [522, 186] width 103 height 31
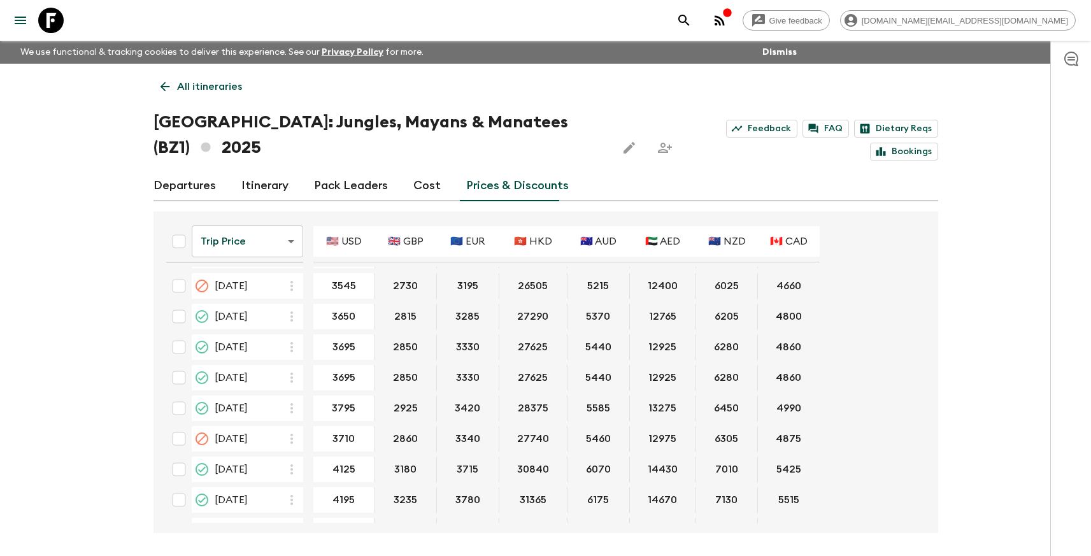
scroll to position [721, 0]
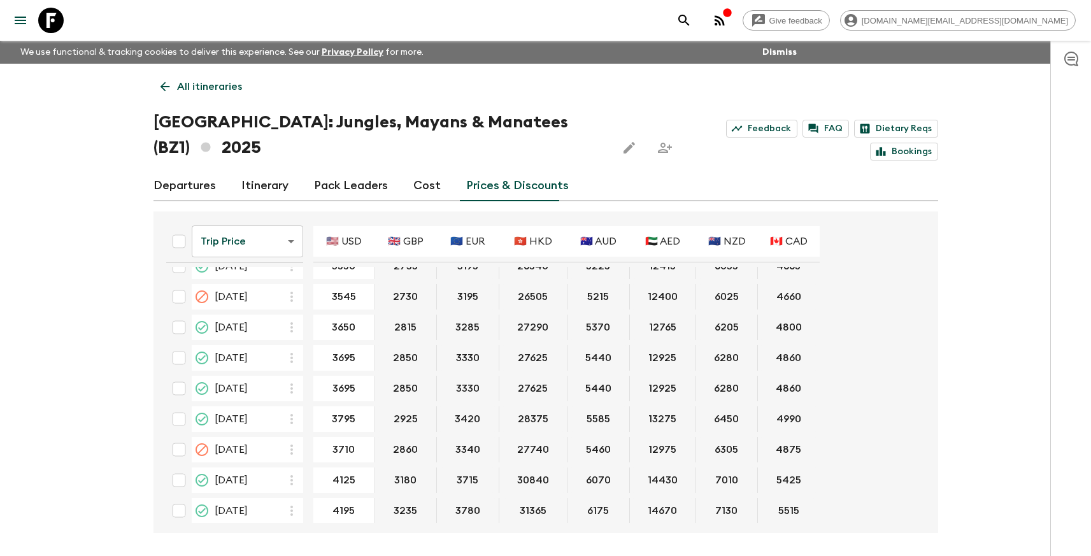
click at [215, 88] on p "All itineraries" at bounding box center [209, 86] width 65 height 15
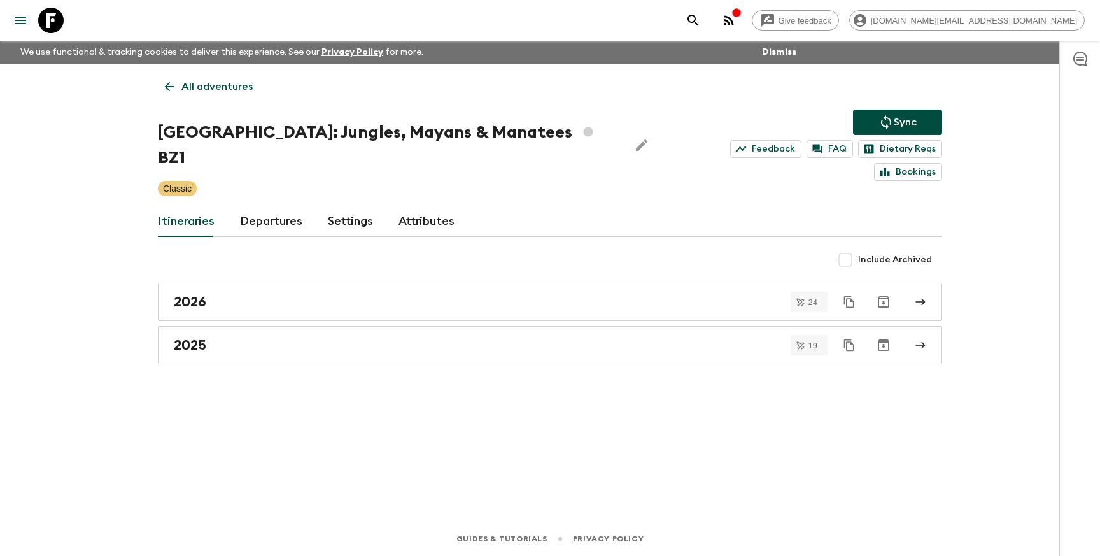
click at [240, 87] on p "All adventures" at bounding box center [216, 86] width 71 height 15
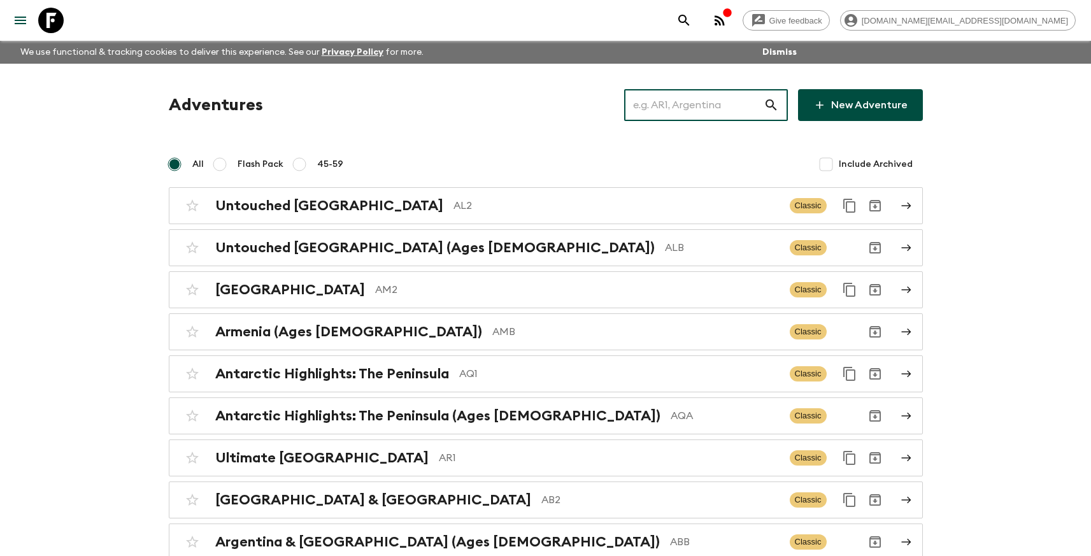
click at [724, 111] on input "text" at bounding box center [693, 105] width 139 height 36
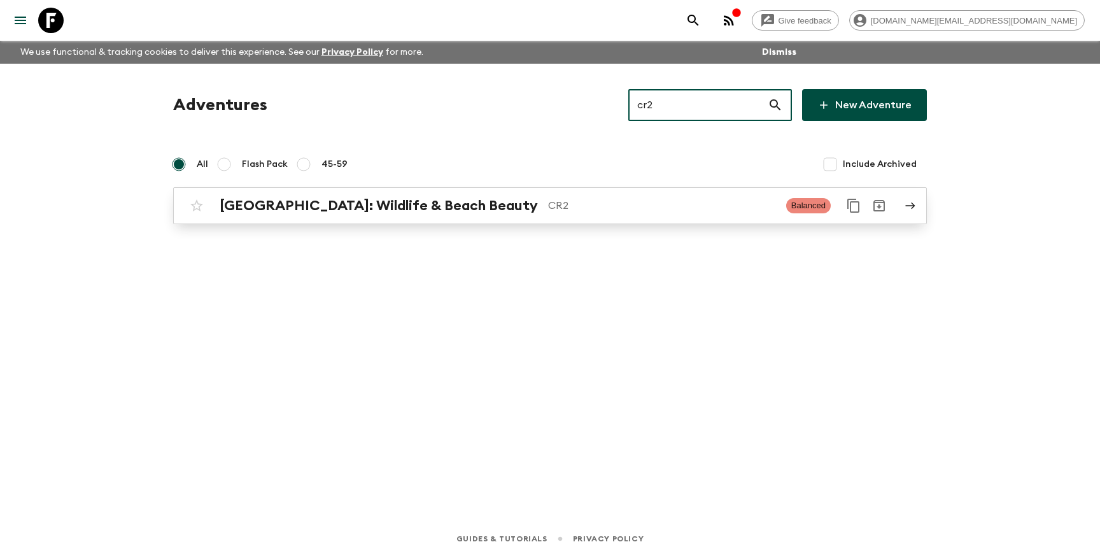
type input "cr2"
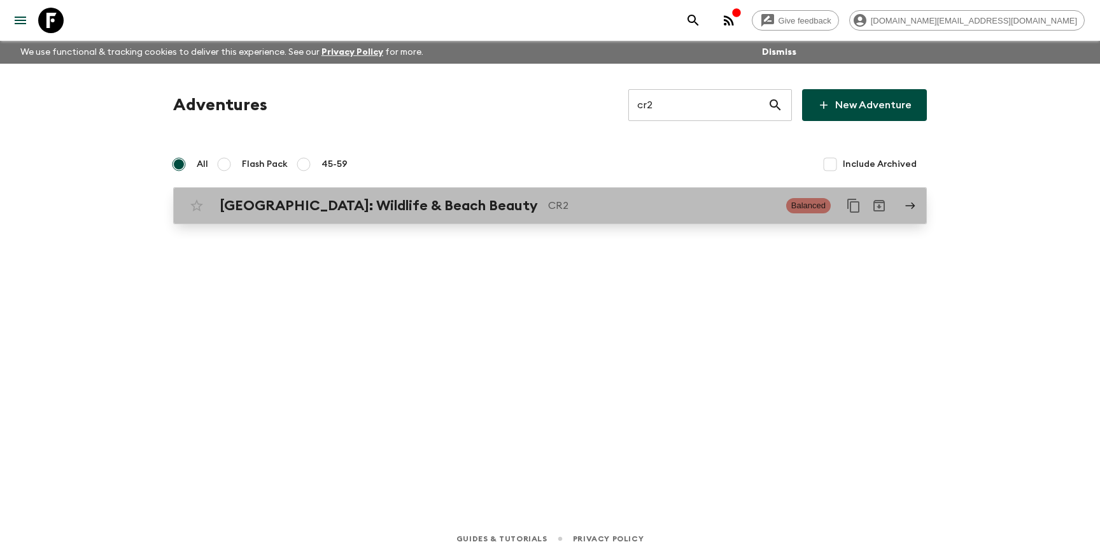
click at [651, 206] on p "CR2" at bounding box center [662, 205] width 228 height 15
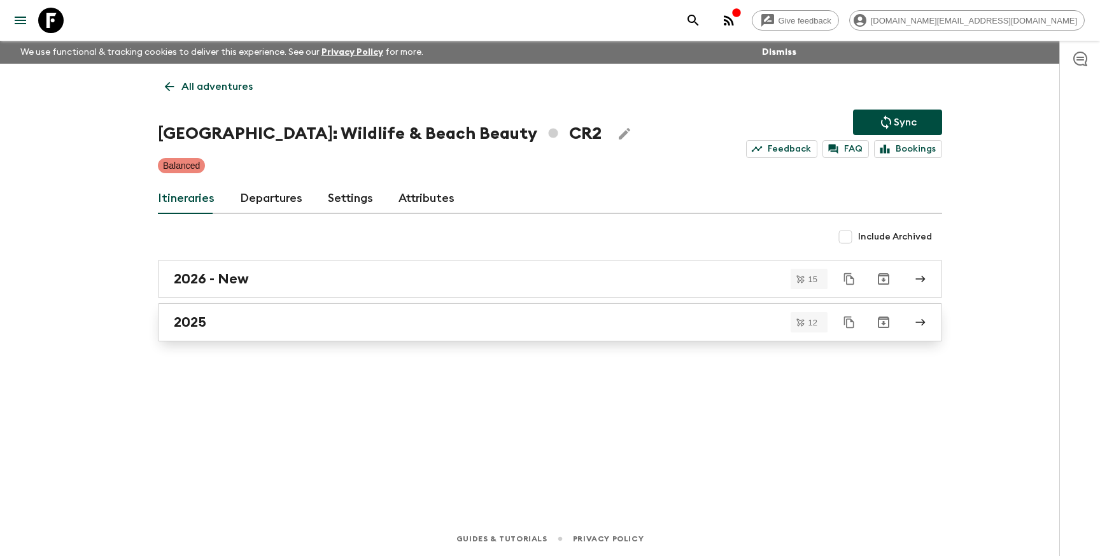
click at [358, 325] on div "2025" at bounding box center [538, 322] width 728 height 17
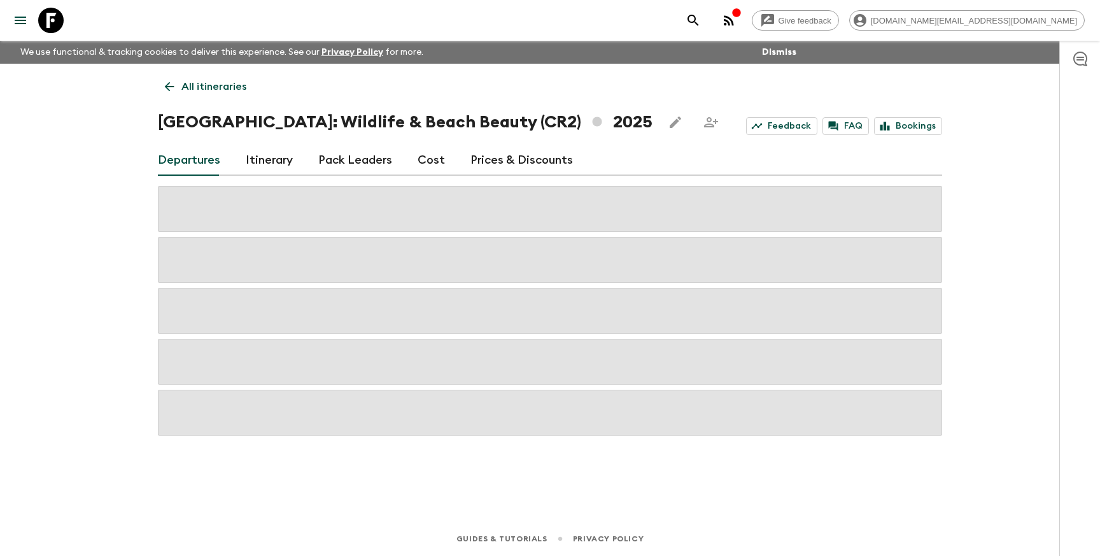
click at [493, 164] on link "Prices & Discounts" at bounding box center [522, 160] width 103 height 31
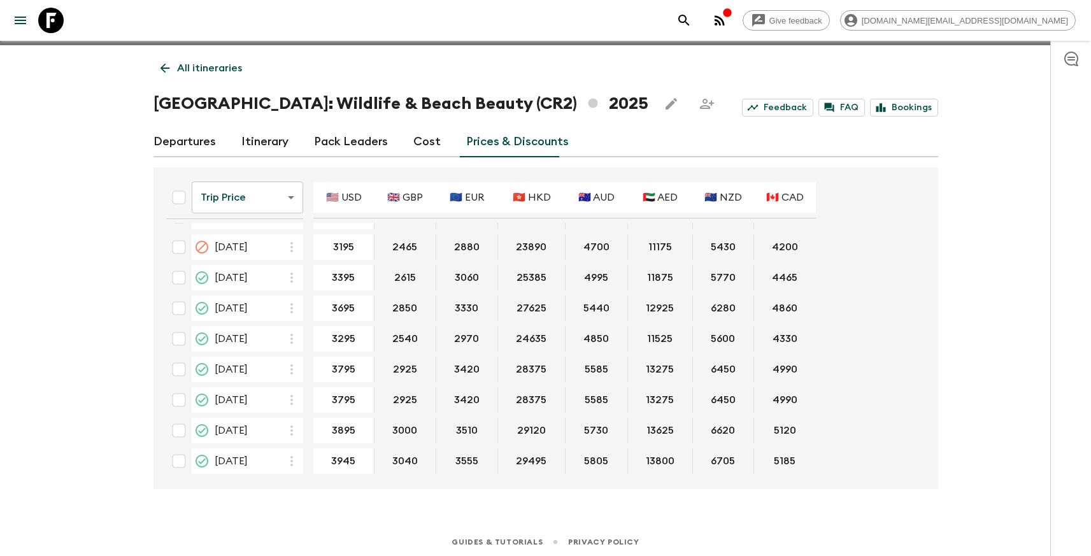
scroll to position [22, 0]
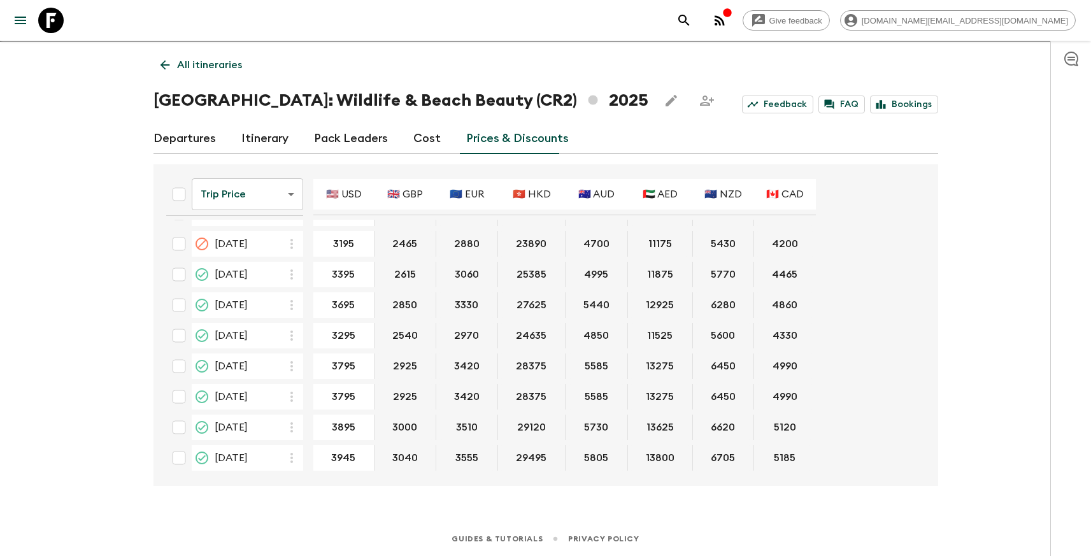
click at [203, 64] on p "All itineraries" at bounding box center [209, 64] width 65 height 15
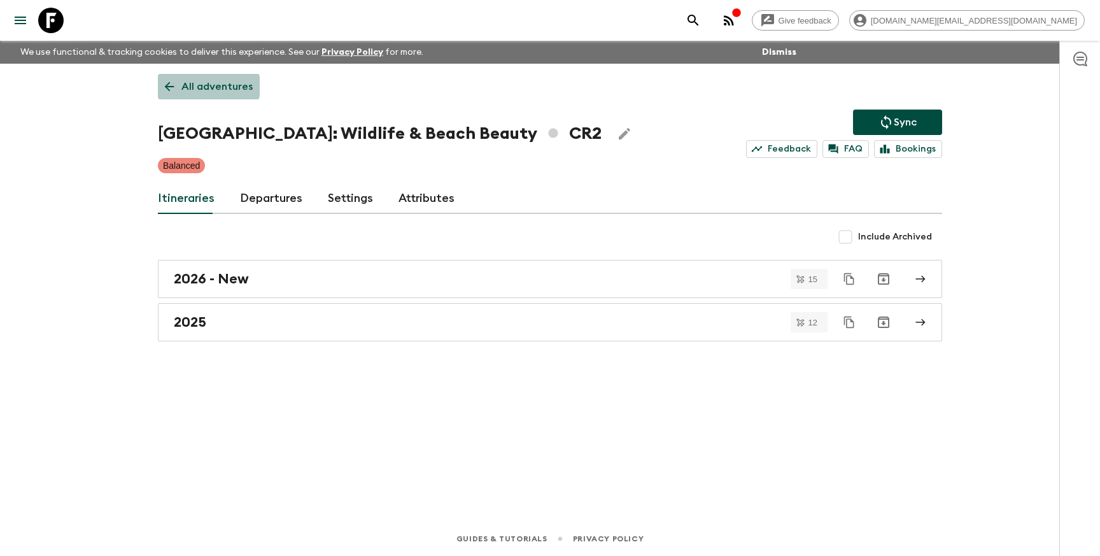
click at [198, 86] on p "All adventures" at bounding box center [216, 86] width 71 height 15
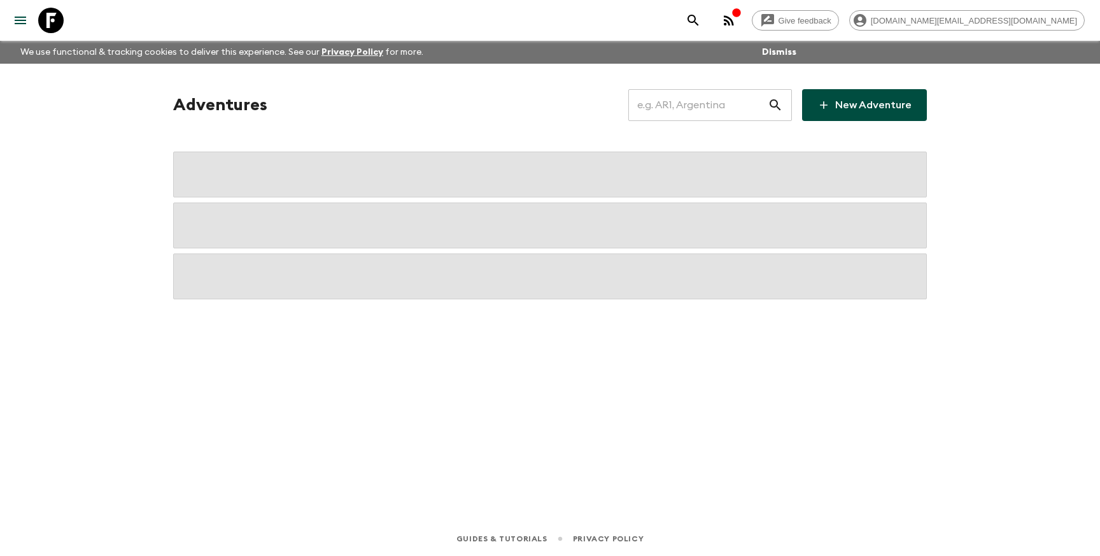
click at [724, 105] on input "text" at bounding box center [697, 105] width 139 height 36
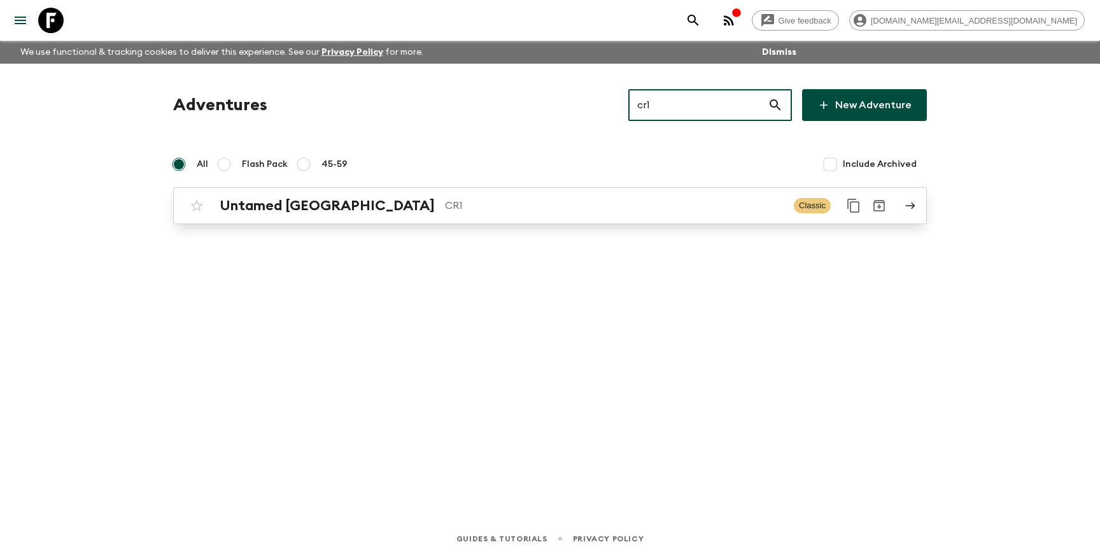
type input "cr1"
click at [613, 200] on p "CR1" at bounding box center [614, 205] width 339 height 15
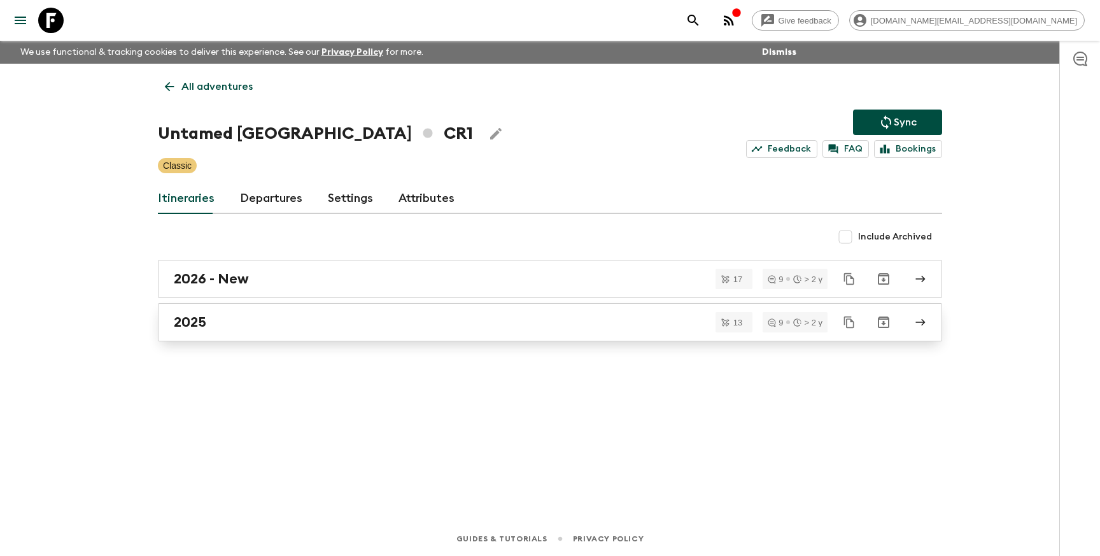
click at [257, 316] on div "2025" at bounding box center [538, 322] width 728 height 17
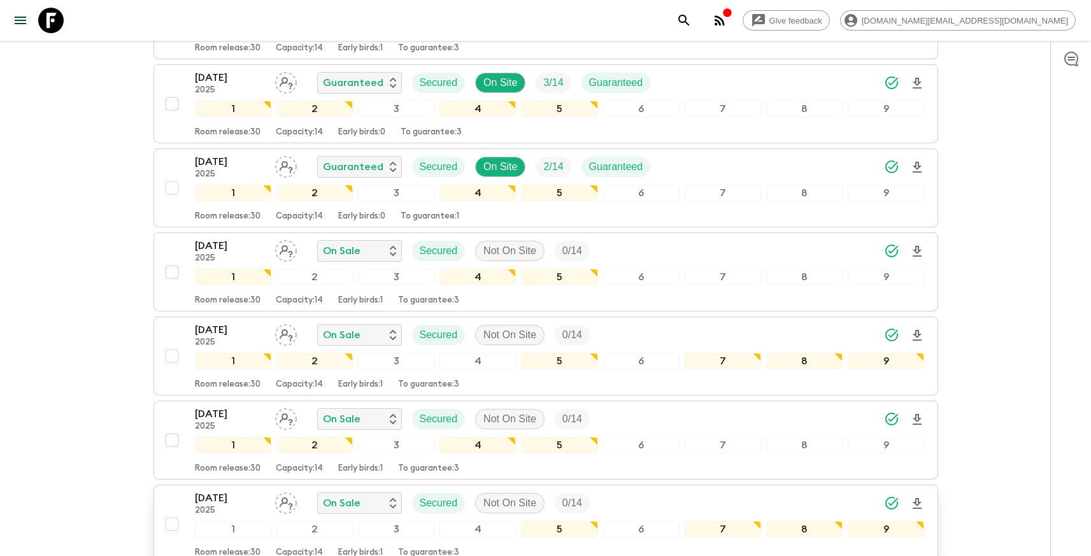
scroll to position [919, 0]
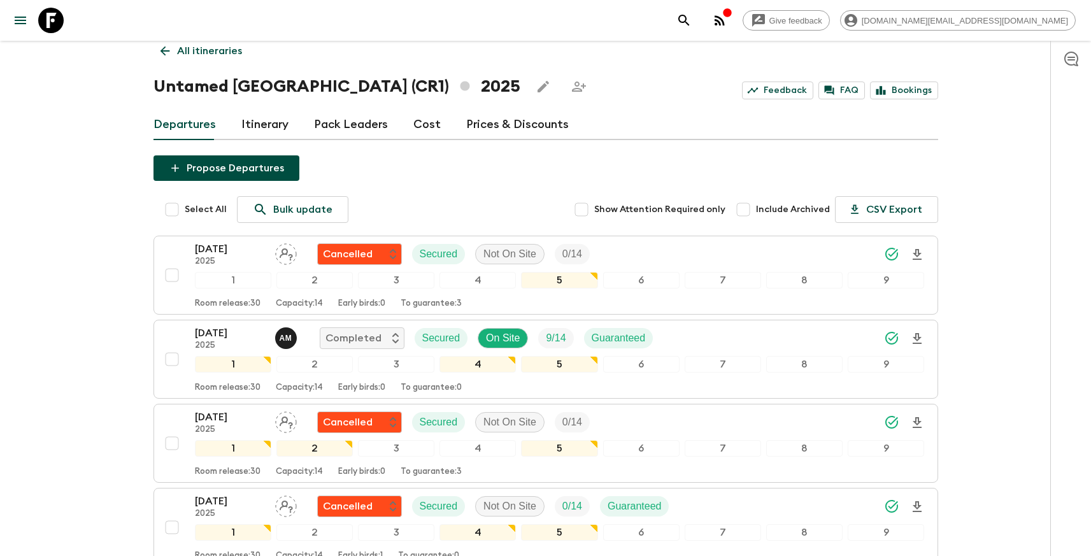
click at [476, 126] on link "Prices & Discounts" at bounding box center [517, 125] width 103 height 31
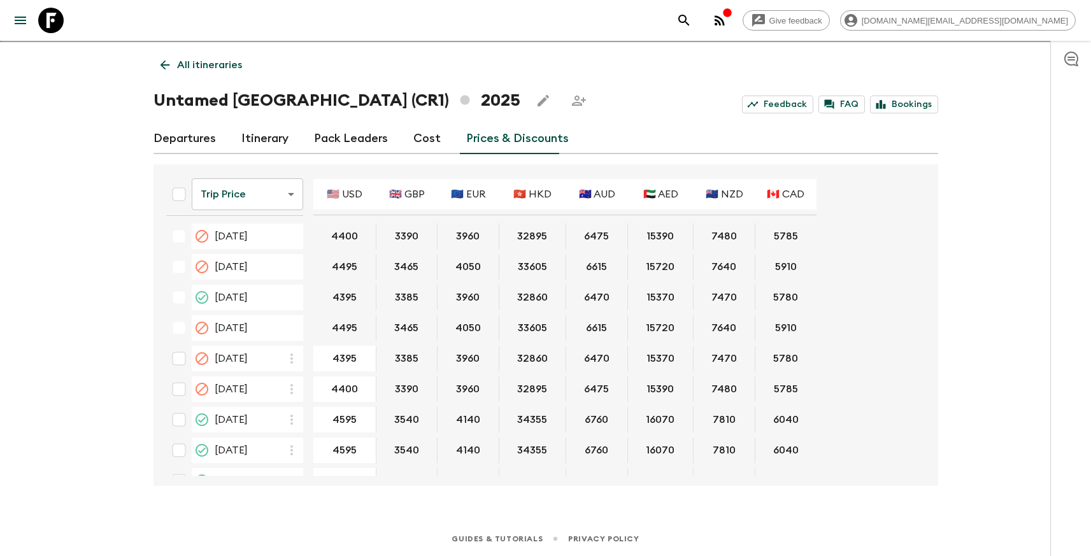
scroll to position [880, 0]
